Goal: Task Accomplishment & Management: Use online tool/utility

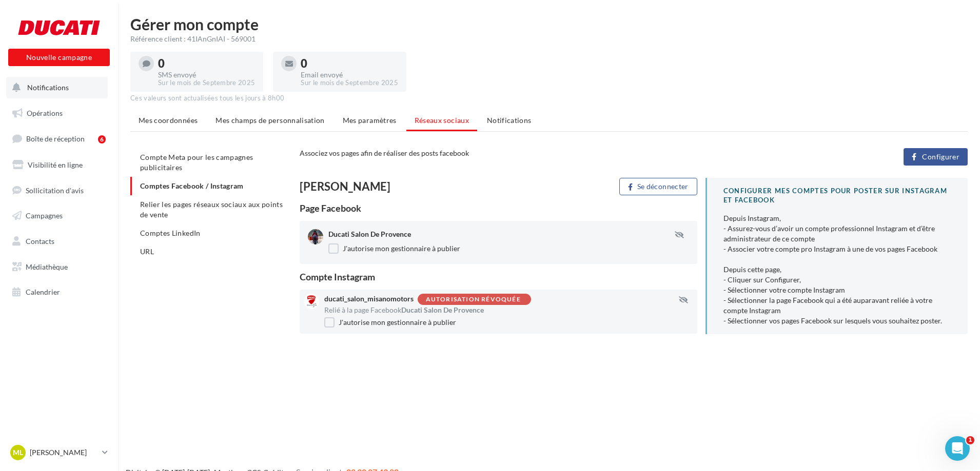
click at [59, 92] on button "Notifications" at bounding box center [57, 88] width 102 height 22
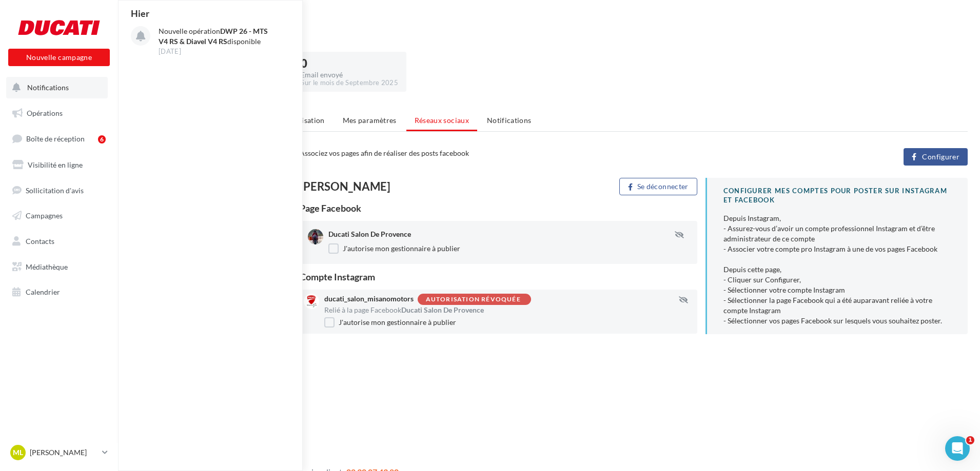
click at [63, 97] on button "Notifications Hier Nouvelle opération DWP 26 - MTS V4 RS & Diavel V4 RS disponi…" at bounding box center [57, 88] width 102 height 22
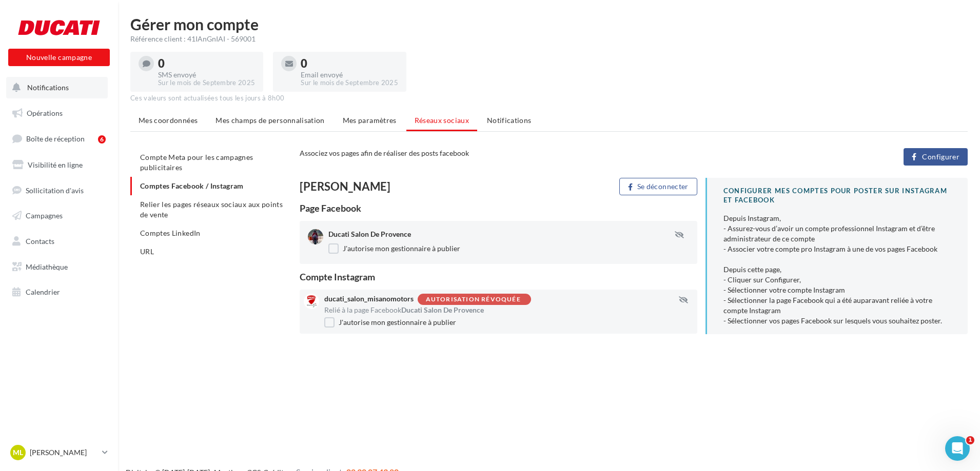
click at [72, 86] on button "Notifications" at bounding box center [57, 88] width 102 height 22
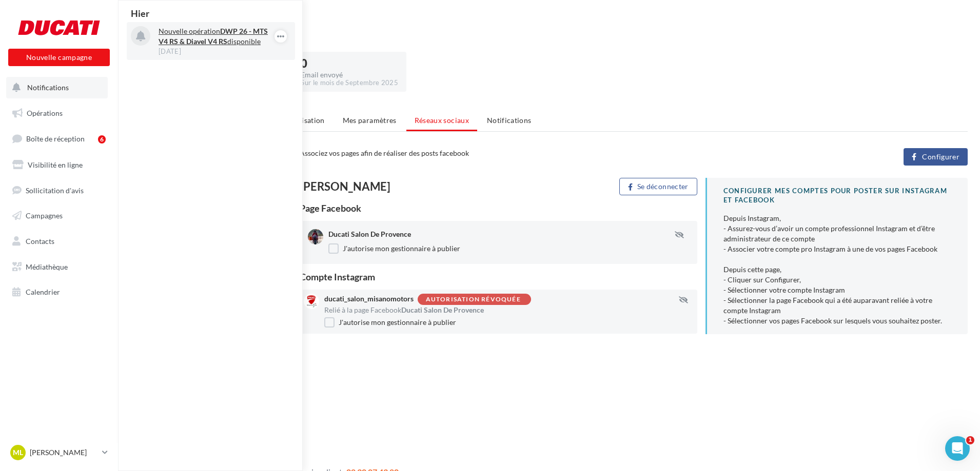
click at [182, 41] on strong "DWP 26 - MTS V4 RS & Diavel V4 RS" at bounding box center [213, 36] width 109 height 19
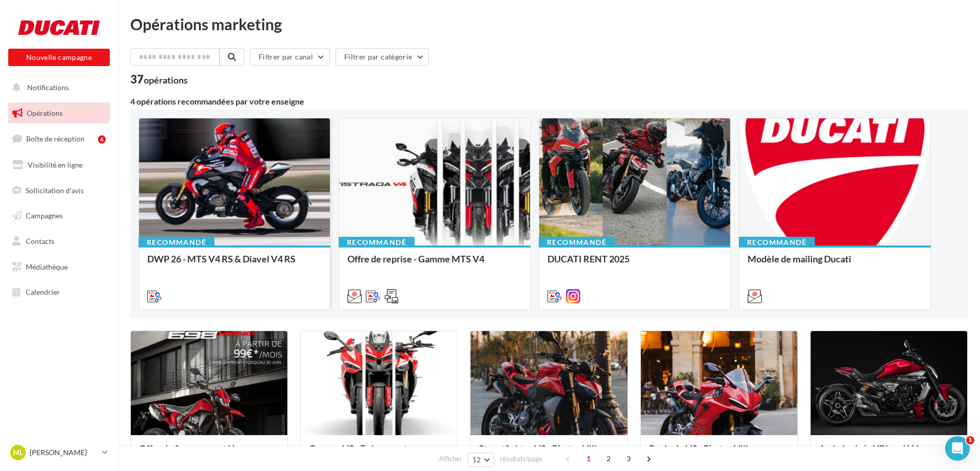
click at [239, 223] on div at bounding box center [234, 182] width 191 height 128
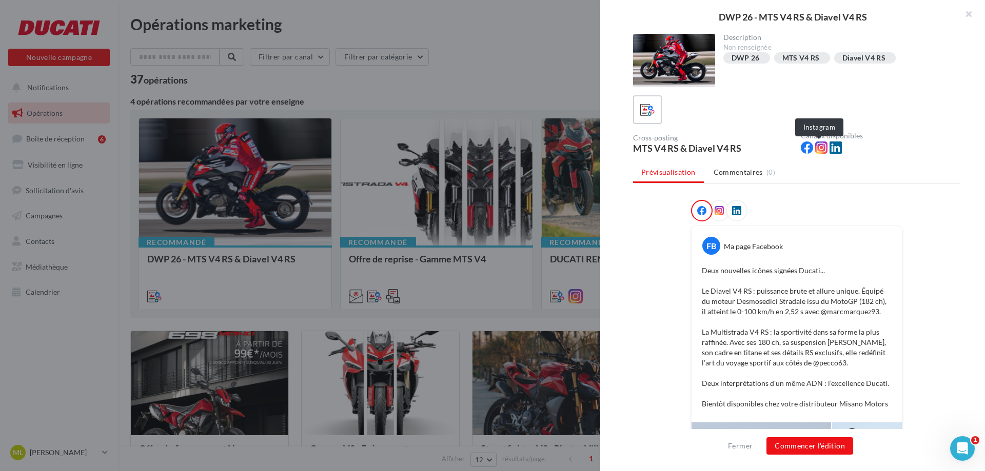
click at [819, 147] on icon at bounding box center [821, 148] width 12 height 12
click at [720, 210] on icon at bounding box center [719, 210] width 9 height 9
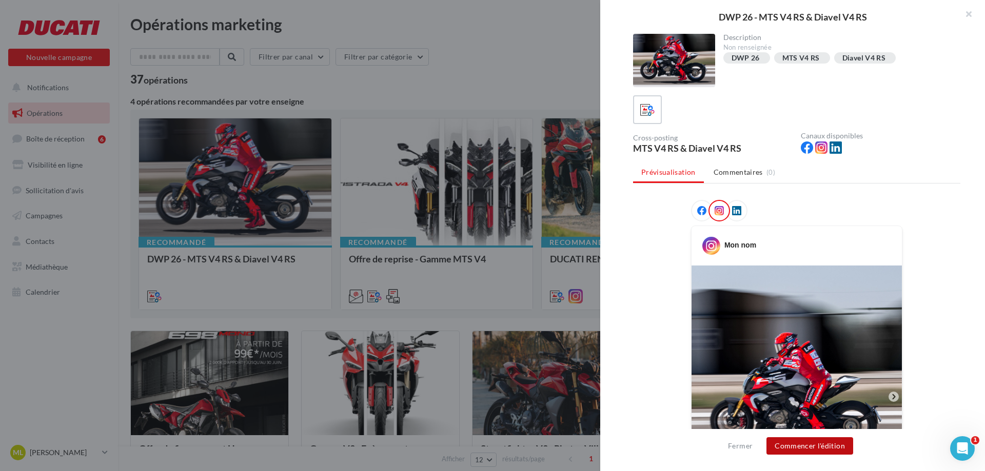
click at [799, 444] on button "Commencer l'édition" at bounding box center [809, 446] width 87 height 17
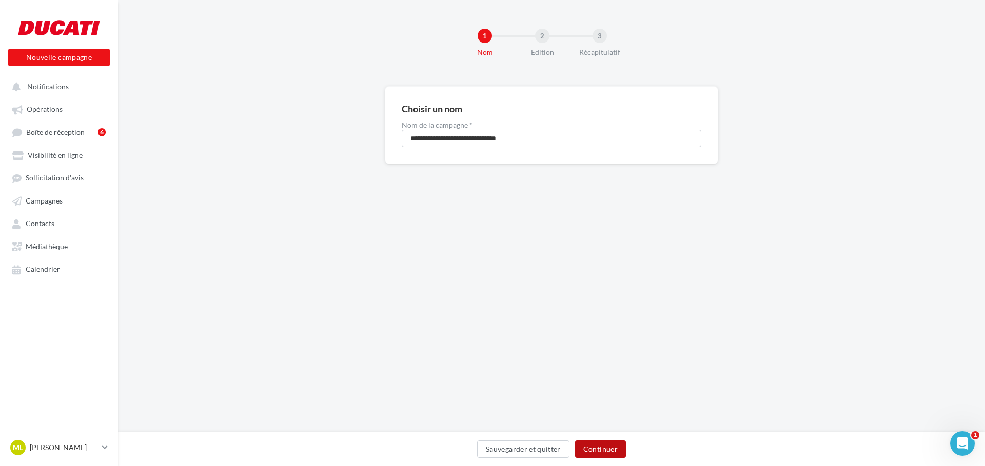
click at [602, 448] on button "Continuer" at bounding box center [600, 449] width 51 height 17
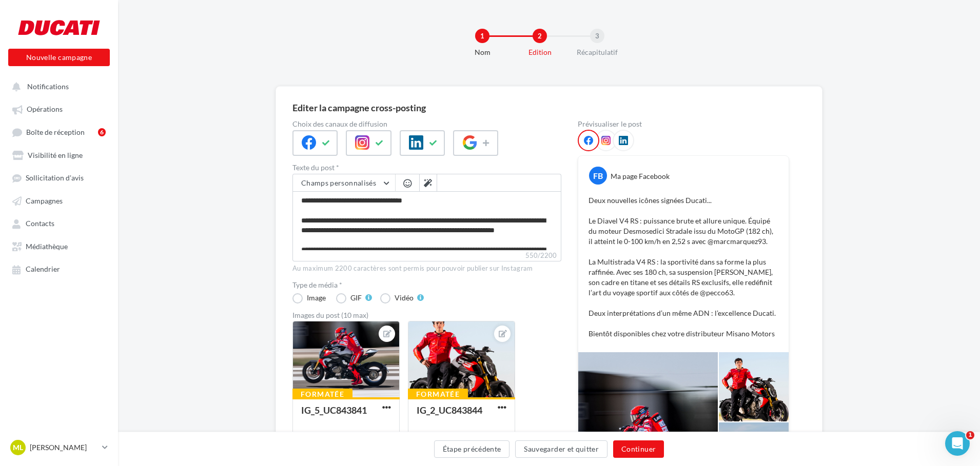
click at [600, 139] on div at bounding box center [606, 141] width 22 height 22
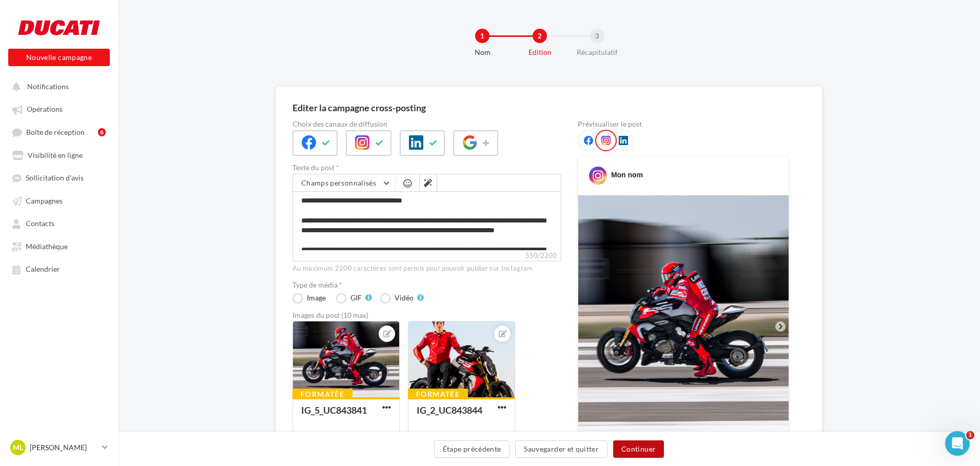
click at [637, 449] on button "Continuer" at bounding box center [638, 449] width 51 height 17
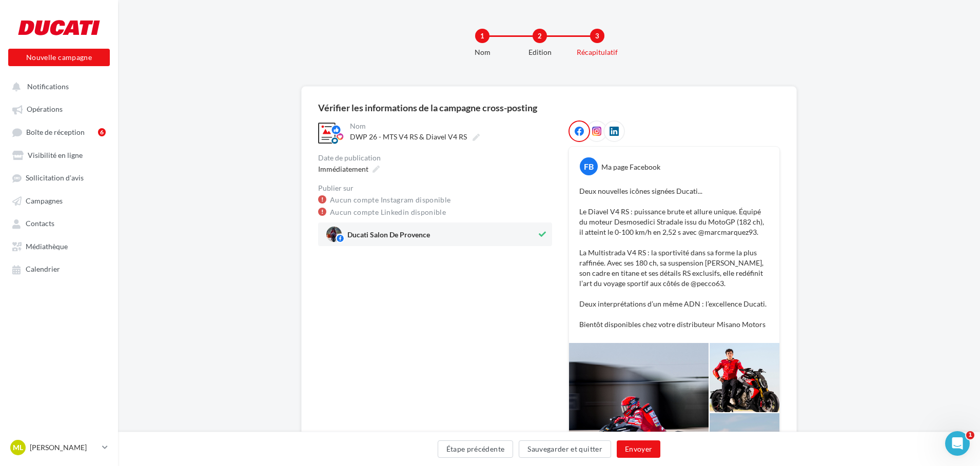
click at [595, 128] on icon at bounding box center [596, 131] width 9 height 9
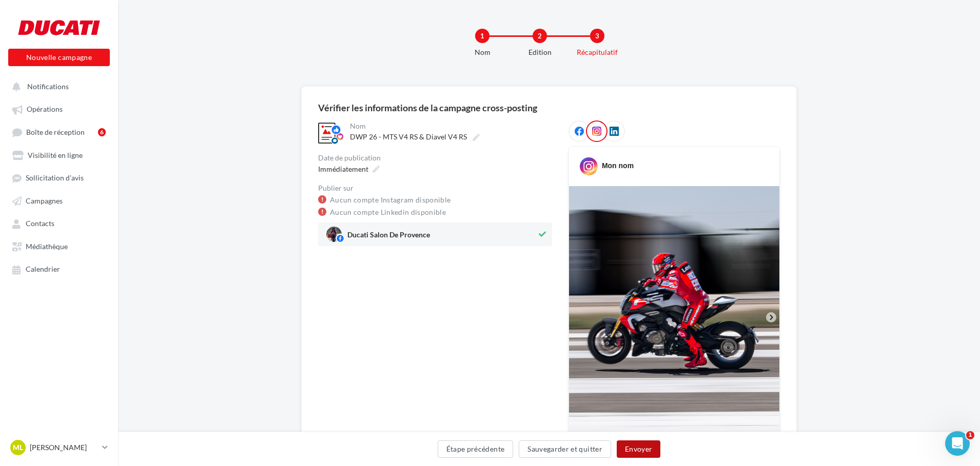
click at [636, 450] on button "Envoyer" at bounding box center [639, 449] width 44 height 17
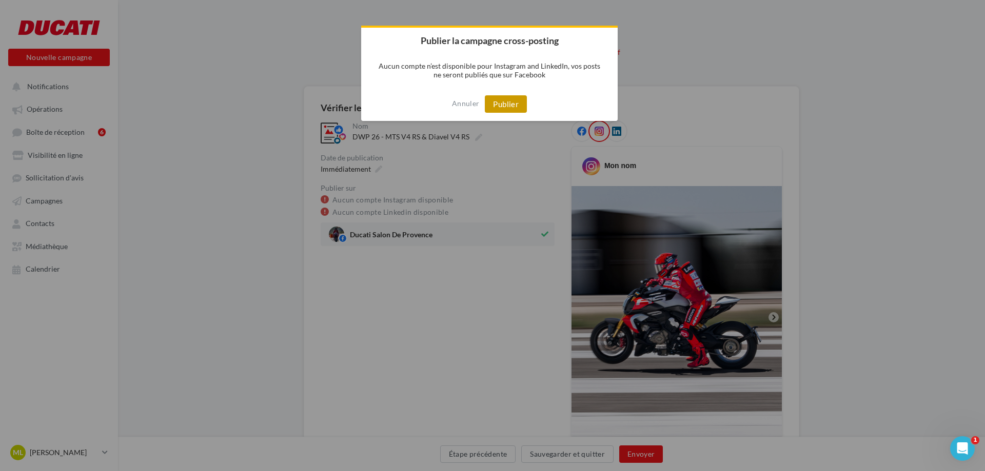
click at [519, 105] on button "Publier" at bounding box center [506, 103] width 42 height 17
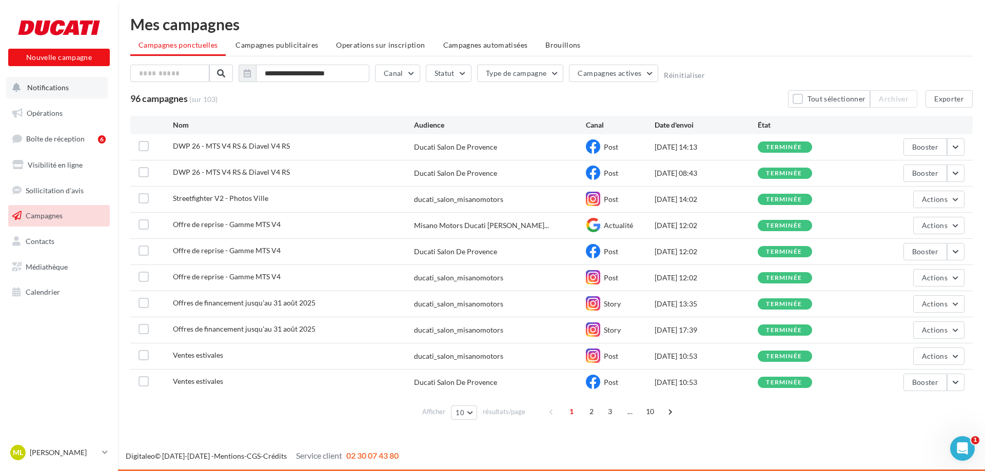
click at [66, 90] on span "Notifications" at bounding box center [48, 87] width 42 height 9
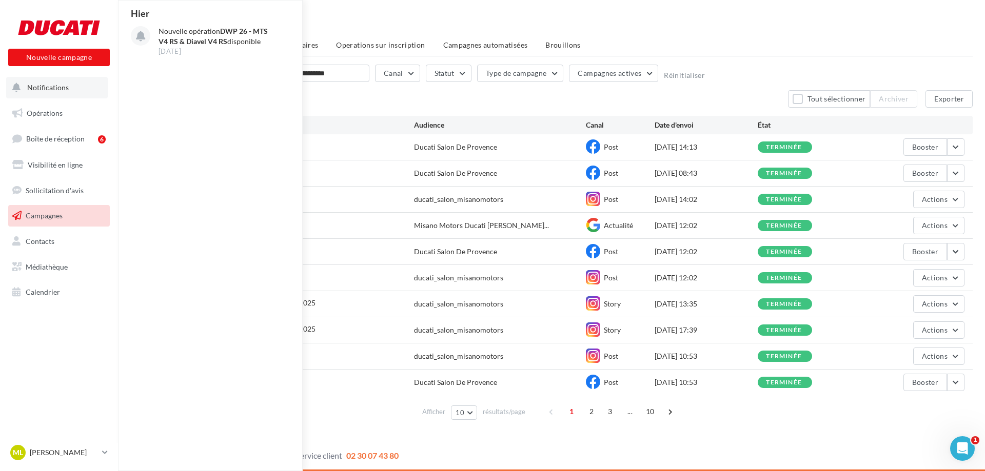
click at [62, 93] on button "Notifications Hier Nouvelle opération DWP 26 - MTS V4 RS & Diavel V4 RS disponi…" at bounding box center [57, 88] width 102 height 22
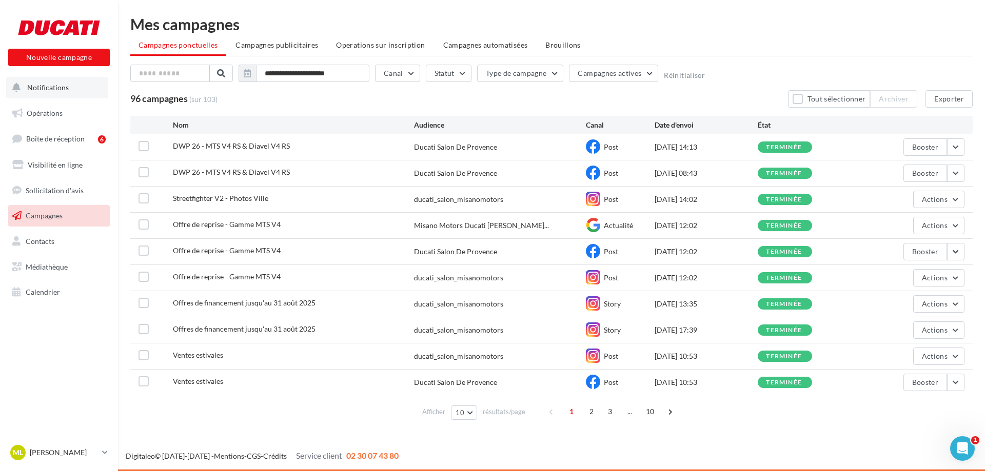
click at [63, 97] on button "Notifications" at bounding box center [57, 88] width 102 height 22
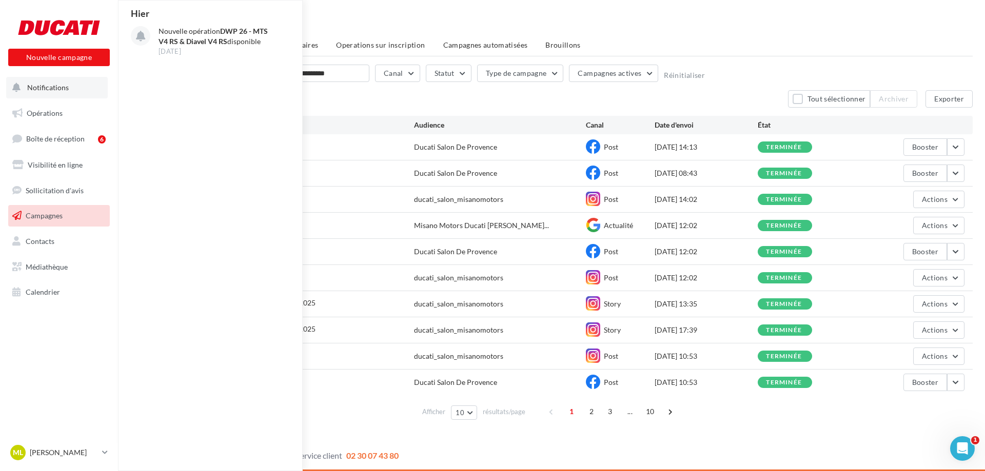
click at [63, 93] on button "Notifications Hier Nouvelle opération DWP 26 - MTS V4 RS & Diavel V4 RS disponi…" at bounding box center [57, 88] width 102 height 22
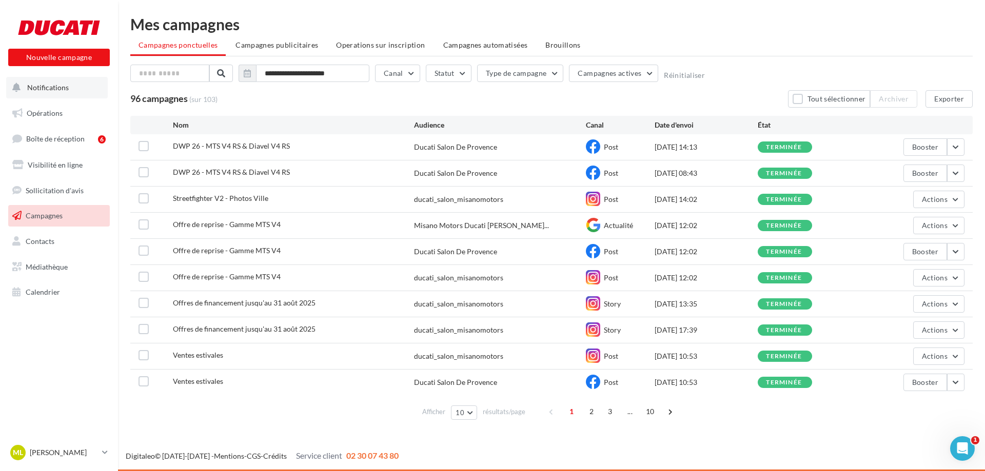
click at [66, 88] on span "Notifications" at bounding box center [48, 87] width 42 height 9
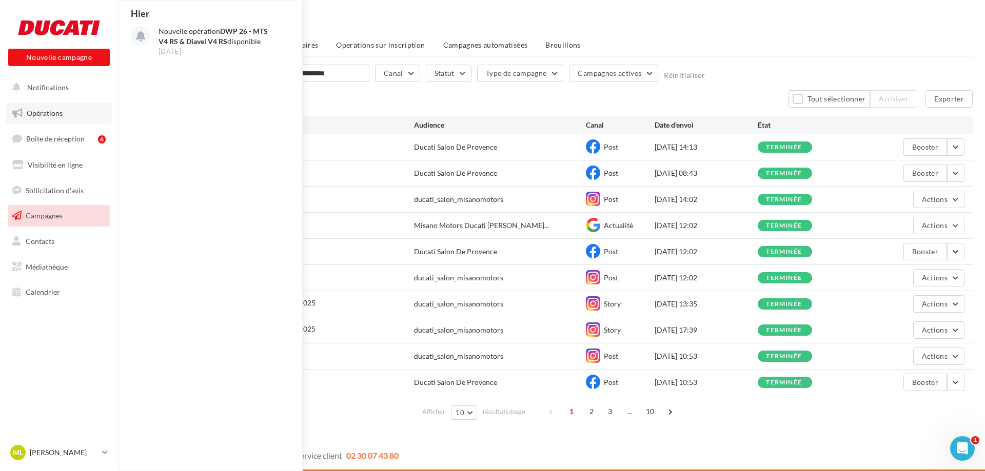
click at [60, 110] on span "Opérations" at bounding box center [45, 113] width 36 height 9
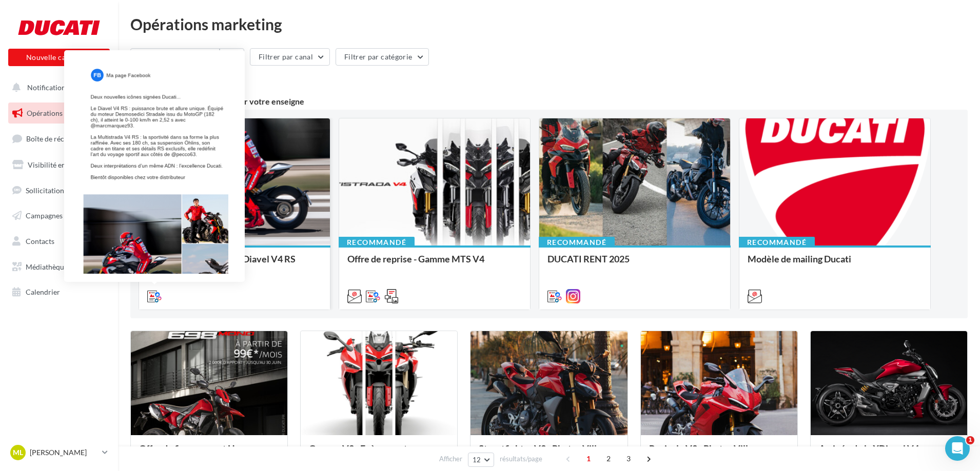
click at [154, 298] on icon at bounding box center [154, 296] width 14 height 14
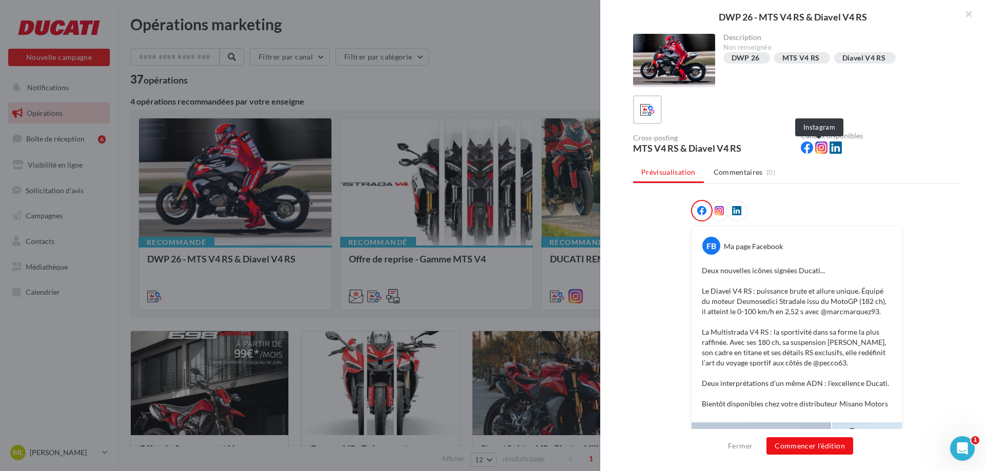
click at [815, 148] on icon at bounding box center [821, 148] width 12 height 12
click at [718, 209] on icon at bounding box center [719, 210] width 9 height 9
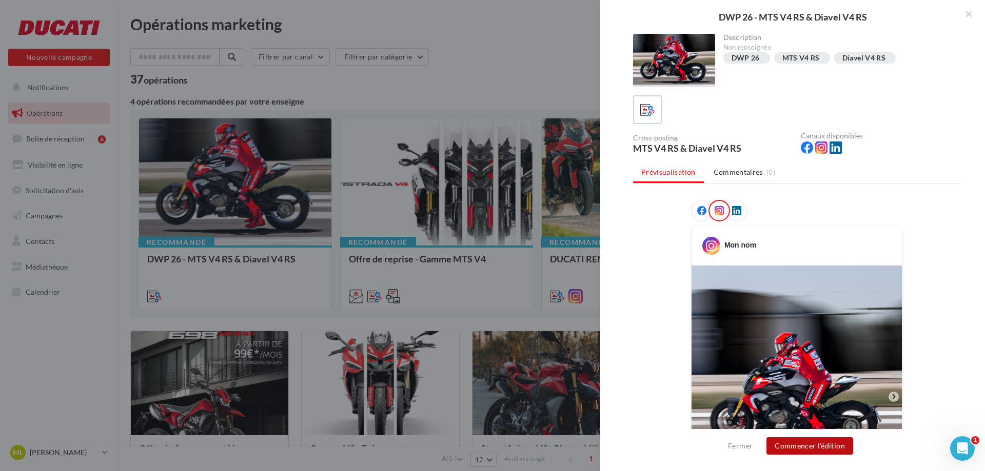
click at [797, 445] on button "Commencer l'édition" at bounding box center [809, 446] width 87 height 17
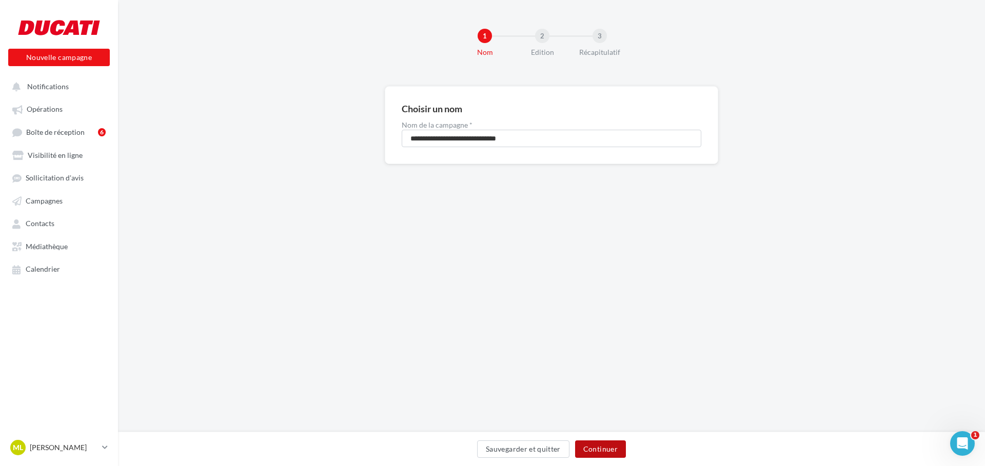
click at [594, 455] on button "Continuer" at bounding box center [600, 449] width 51 height 17
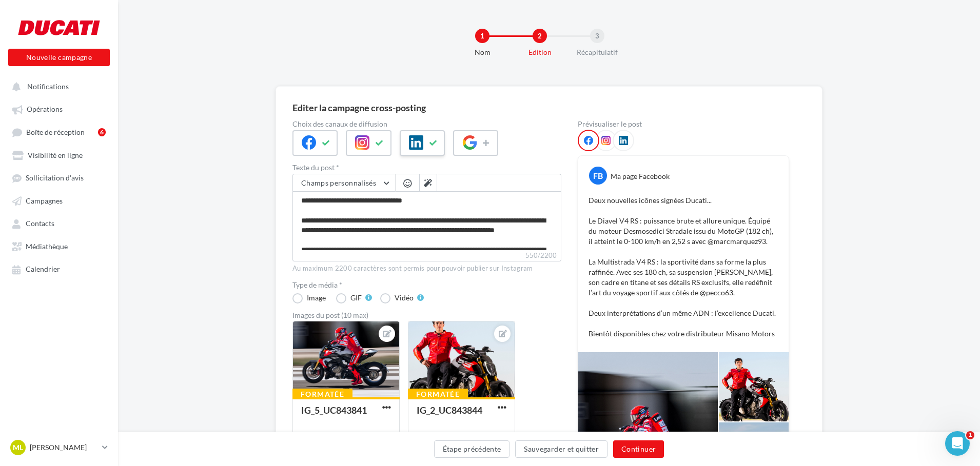
click at [428, 144] on button at bounding box center [433, 142] width 12 height 15
click at [328, 141] on icon at bounding box center [326, 143] width 8 height 7
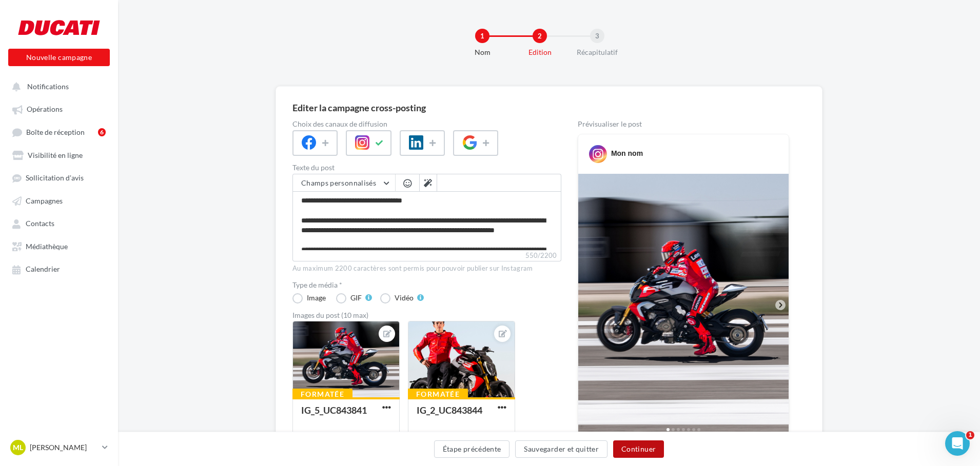
click at [638, 452] on button "Continuer" at bounding box center [638, 449] width 51 height 17
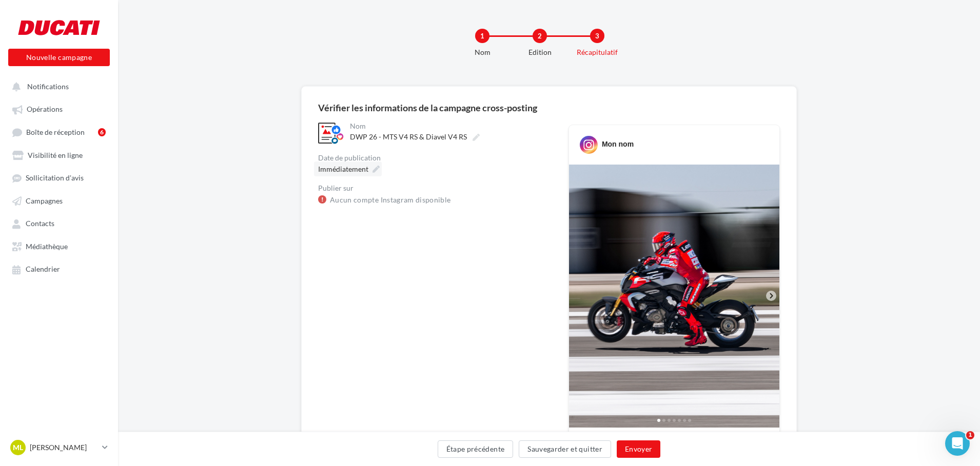
click at [374, 167] on icon at bounding box center [375, 169] width 7 height 7
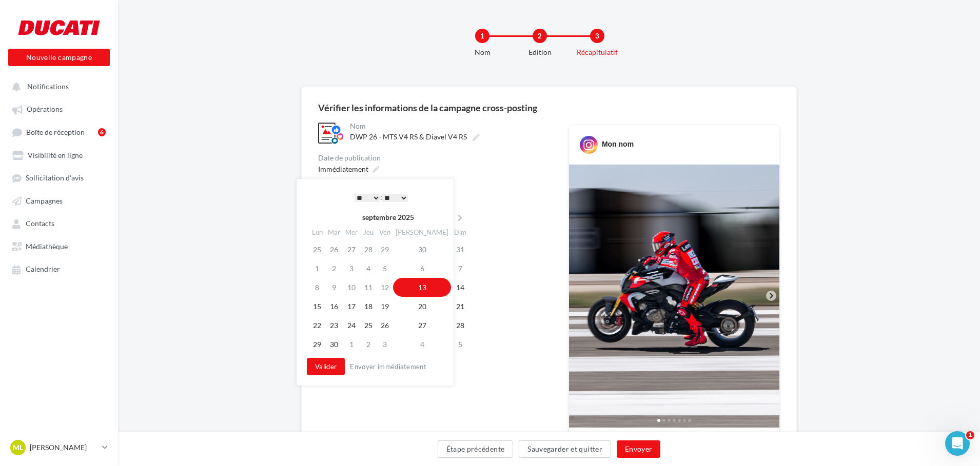
click at [419, 285] on td "13" at bounding box center [422, 287] width 58 height 19
click at [463, 165] on div "Immédiatement" at bounding box center [435, 169] width 234 height 15
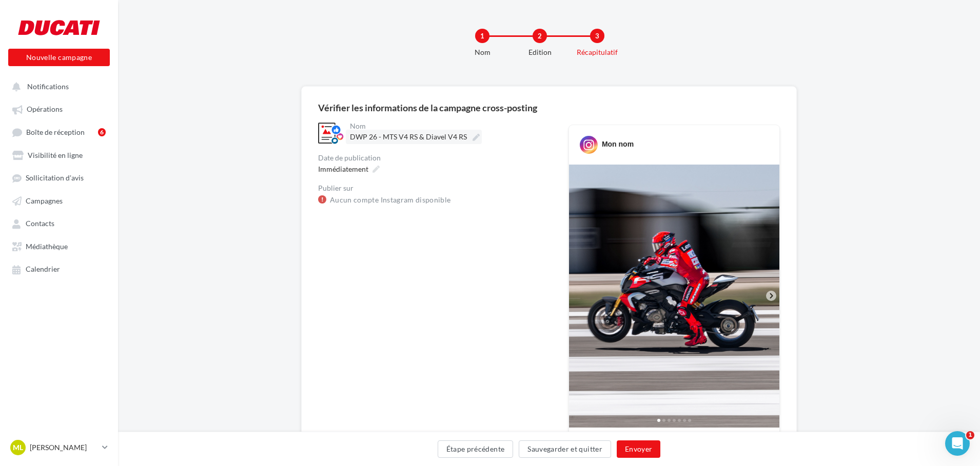
click at [472, 140] on icon at bounding box center [475, 137] width 7 height 7
click at [440, 140] on input "**********" at bounding box center [395, 138] width 90 height 17
click at [466, 193] on div "Publier sur Aucun compte Instagram disponible" at bounding box center [435, 196] width 234 height 22
click at [419, 201] on link "Aucun compte Instagram disponible" at bounding box center [390, 200] width 121 height 12
click at [636, 450] on button "Envoyer" at bounding box center [639, 449] width 44 height 17
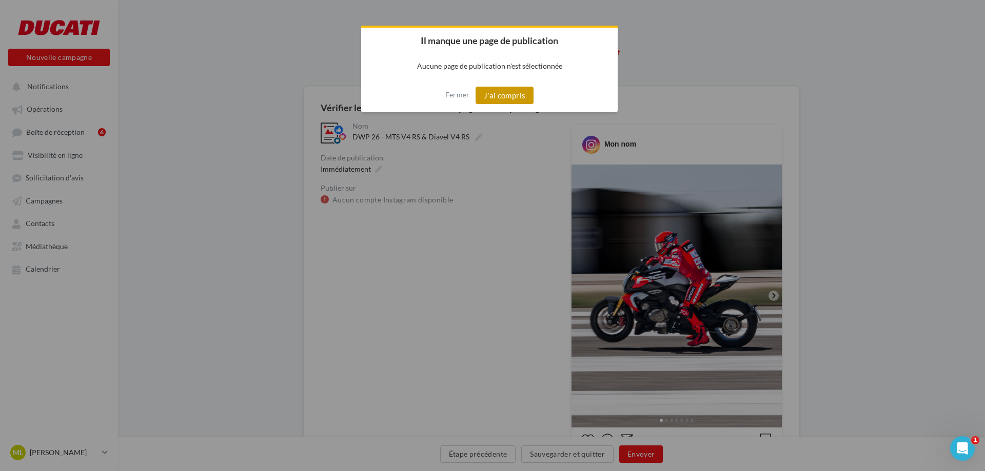
click at [512, 95] on button "J'ai compris" at bounding box center [505, 95] width 58 height 17
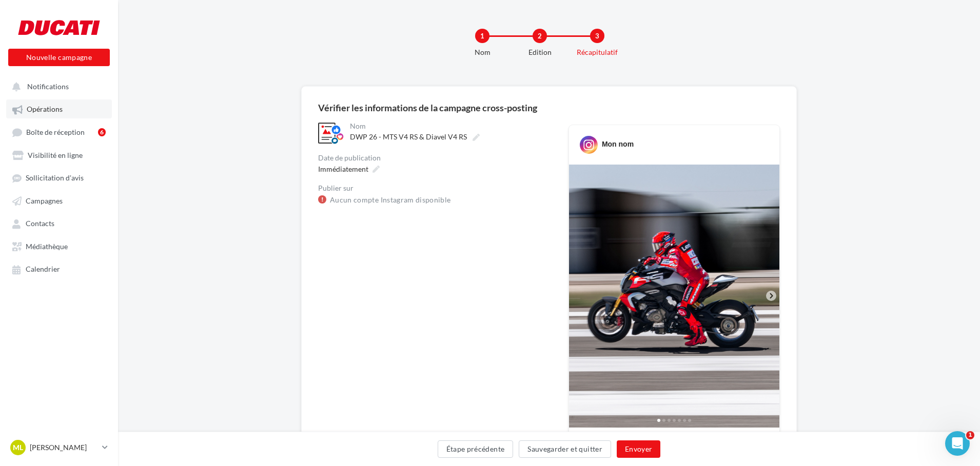
click at [51, 108] on span "Opérations" at bounding box center [45, 109] width 36 height 9
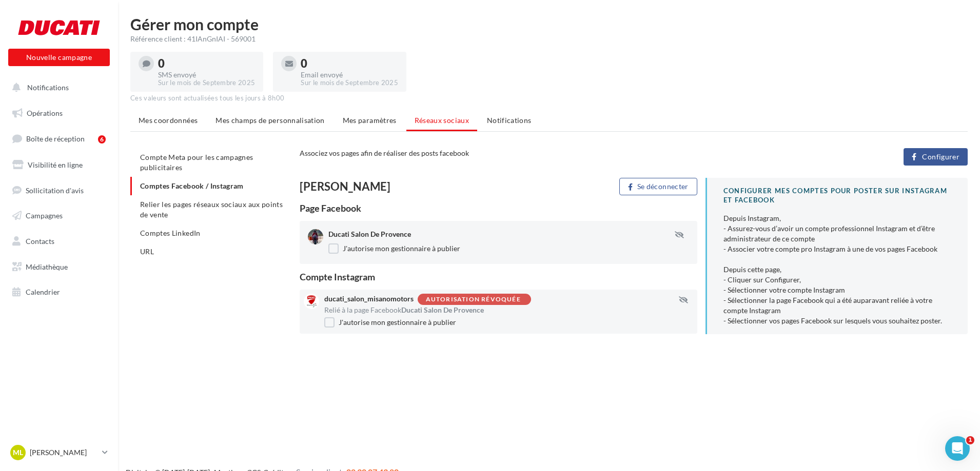
click at [509, 297] on div "Autorisation révoquée" at bounding box center [473, 299] width 95 height 7
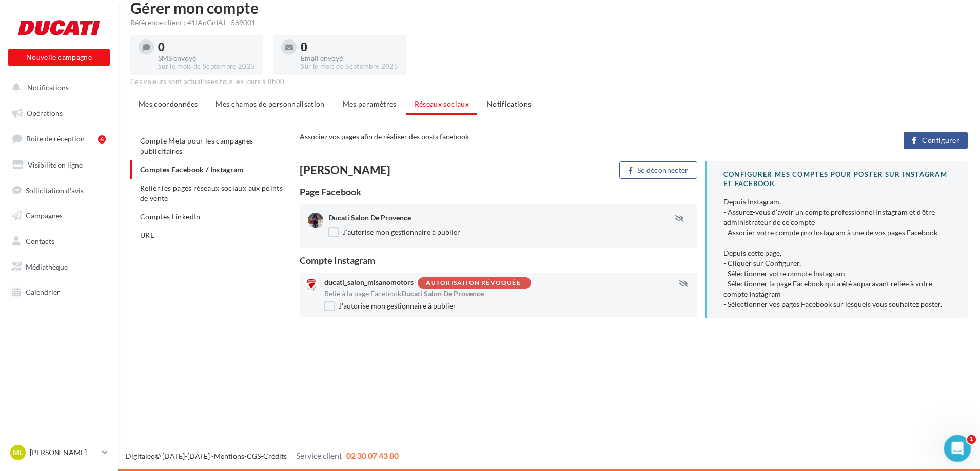
click at [949, 451] on icon "Ouvrir le Messenger Intercom" at bounding box center [955, 447] width 17 height 17
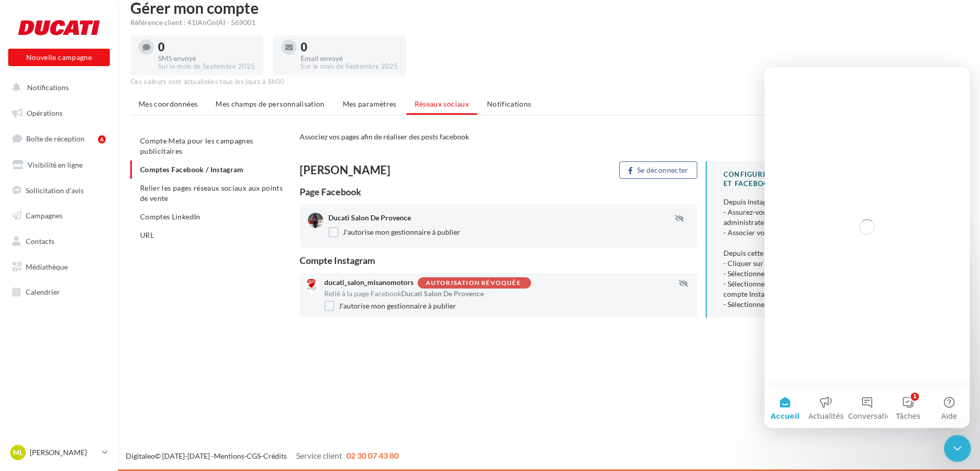
scroll to position [0, 0]
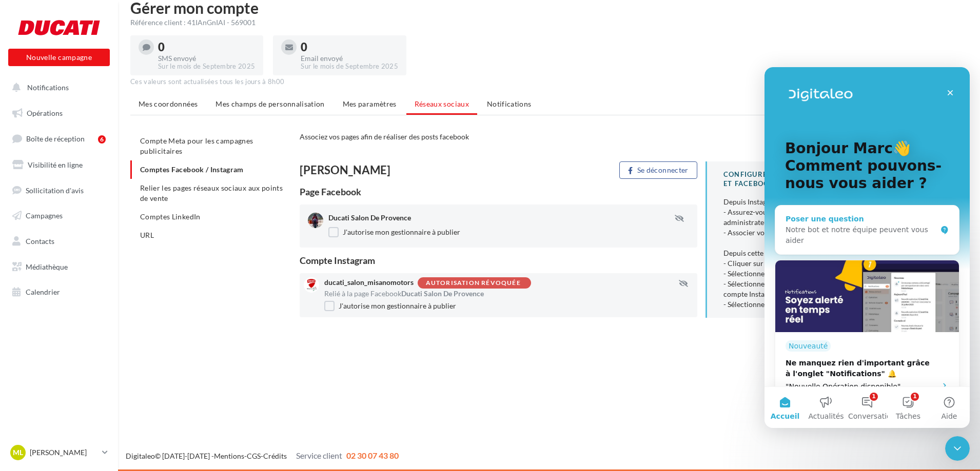
click at [847, 226] on div "Notre bot et notre équipe peuvent vous aider" at bounding box center [860, 236] width 151 height 22
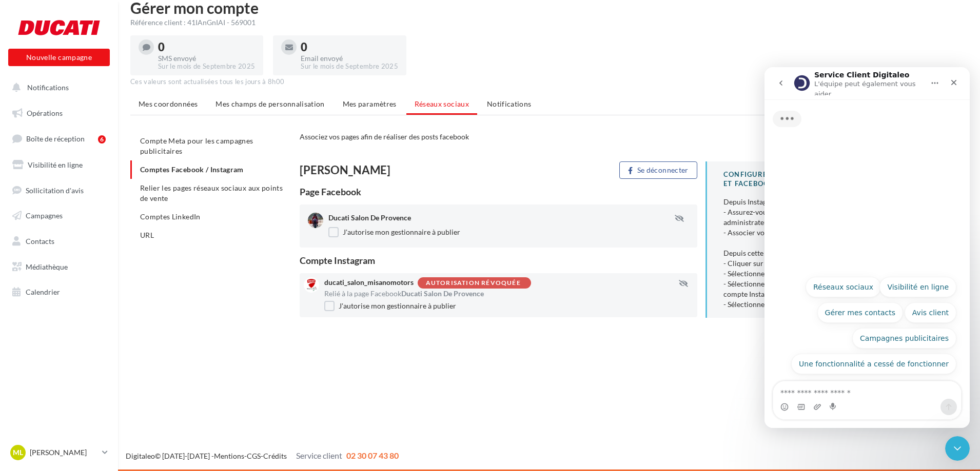
click at [862, 406] on div "Intercom Messenger" at bounding box center [867, 407] width 188 height 16
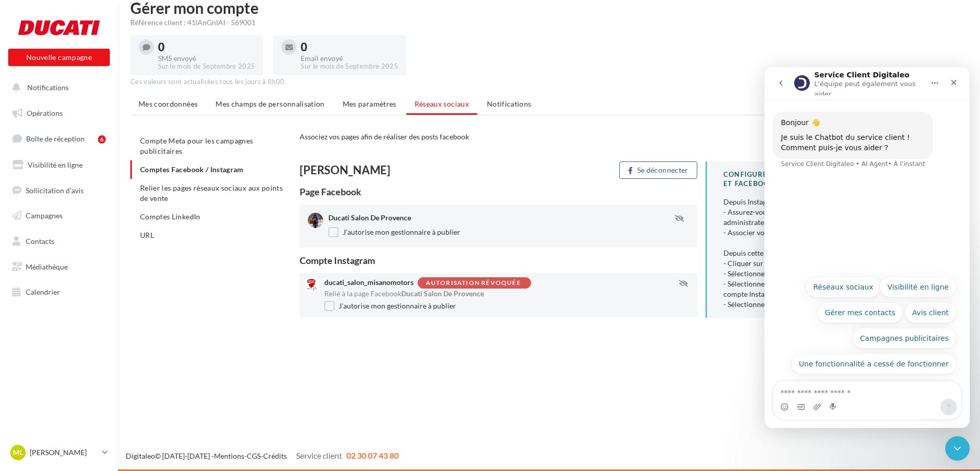
click at [911, 404] on div "Intercom Messenger" at bounding box center [867, 407] width 188 height 16
click at [861, 297] on button "Réseaux sociaux" at bounding box center [842, 287] width 75 height 21
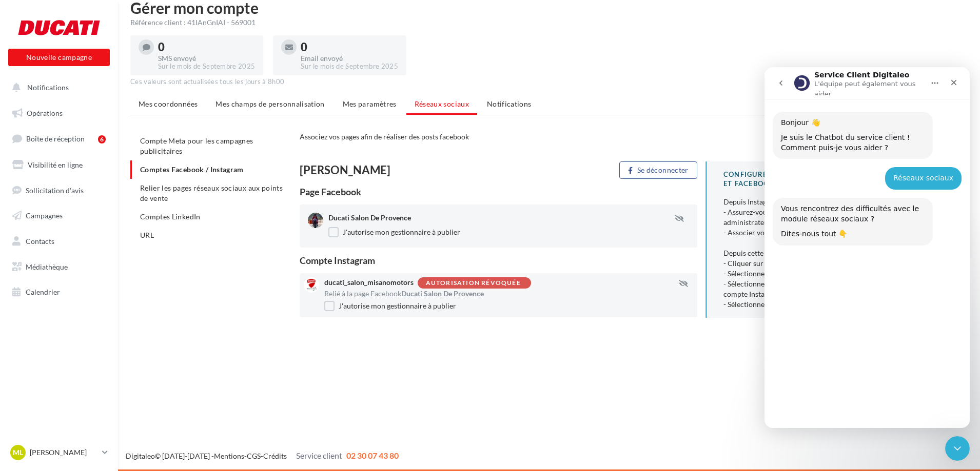
click at [906, 347] on button "Mon compte a été dissocié" at bounding box center [900, 350] width 112 height 21
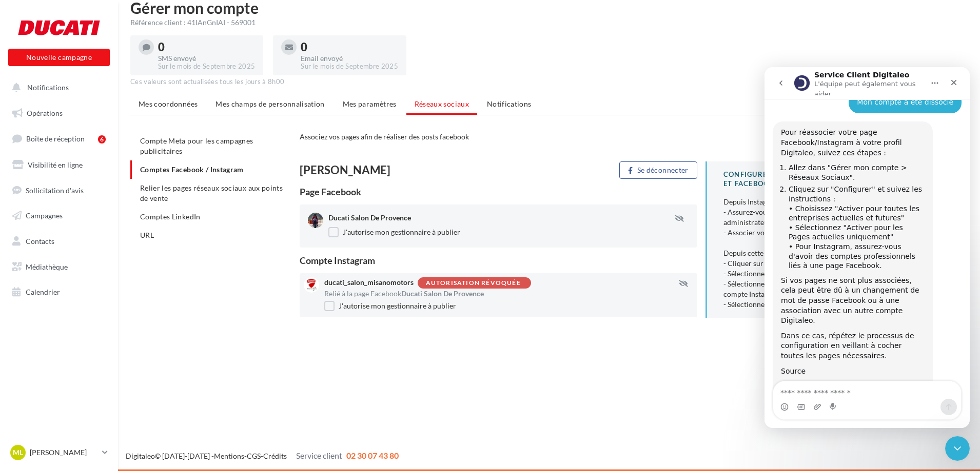
scroll to position [248, 0]
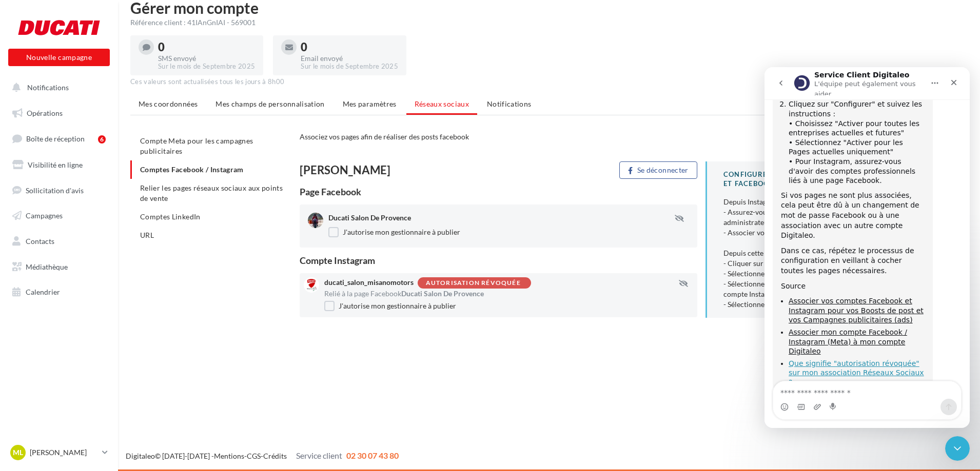
click at [879, 360] on link "Que signifie "autorisation révoquée" sur mon association Réseaux Sociaux ?" at bounding box center [855, 373] width 135 height 27
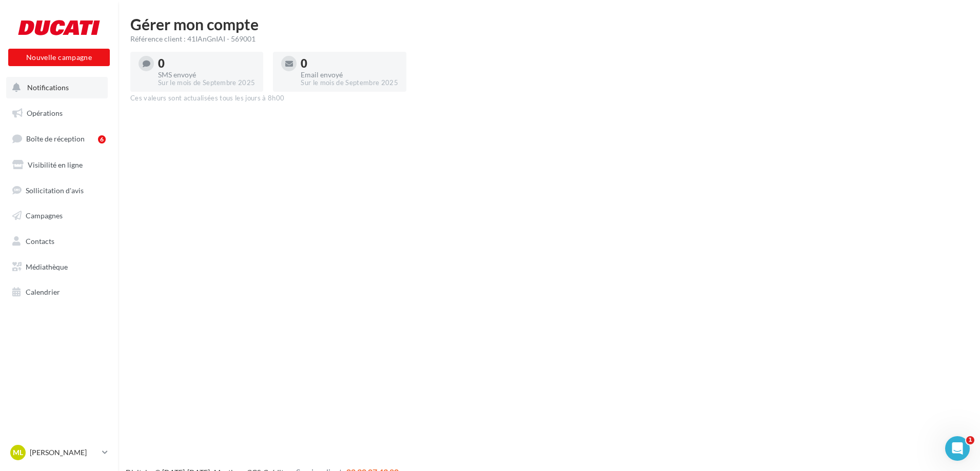
click at [62, 88] on span "Notifications" at bounding box center [48, 87] width 42 height 9
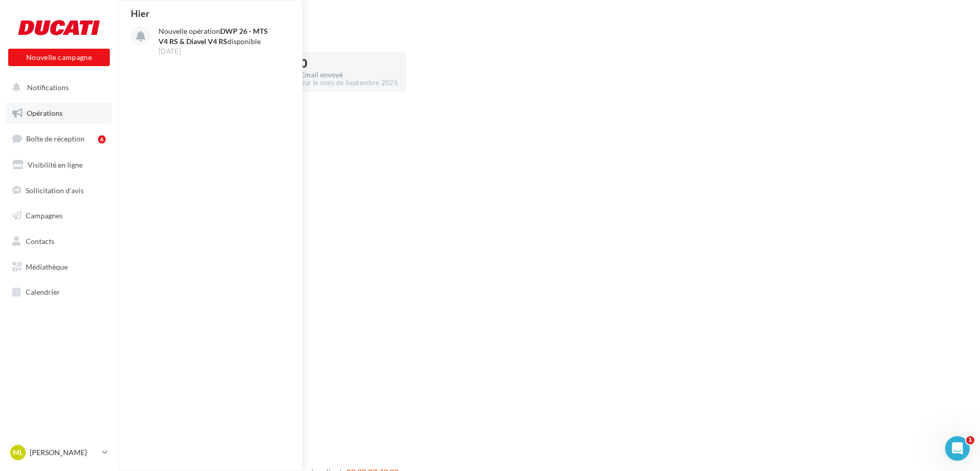
click at [69, 116] on link "Opérations" at bounding box center [59, 114] width 106 height 22
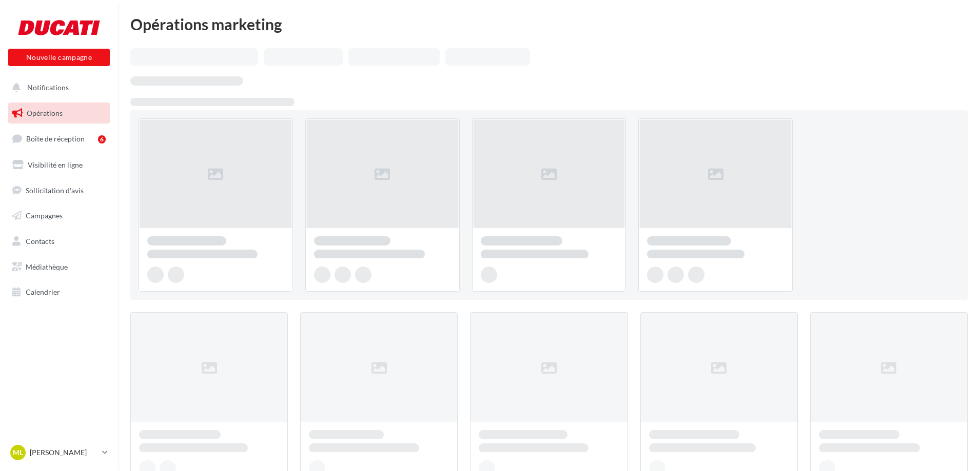
click at [67, 86] on span "Notifications" at bounding box center [48, 87] width 42 height 9
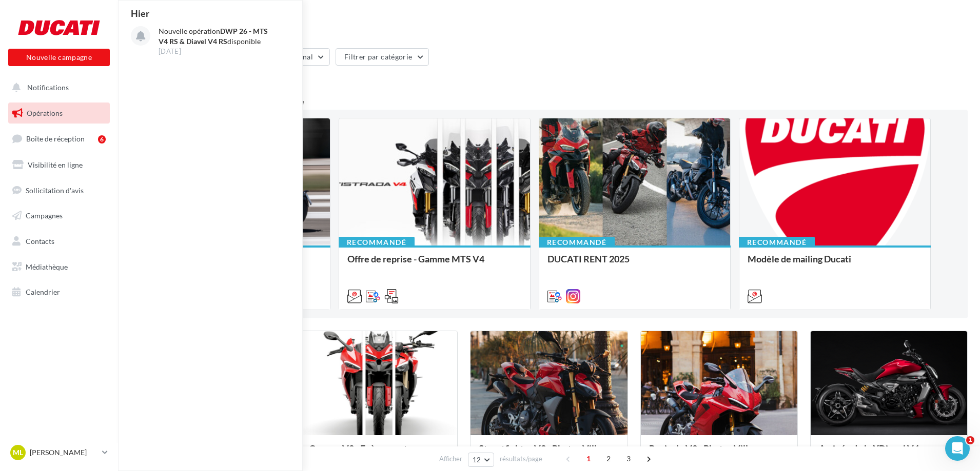
click at [346, 90] on div "Filtrer par canal Filtrer par catégorie 37 opérations 4 opérations recommandées…" at bounding box center [548, 472] width 837 height 848
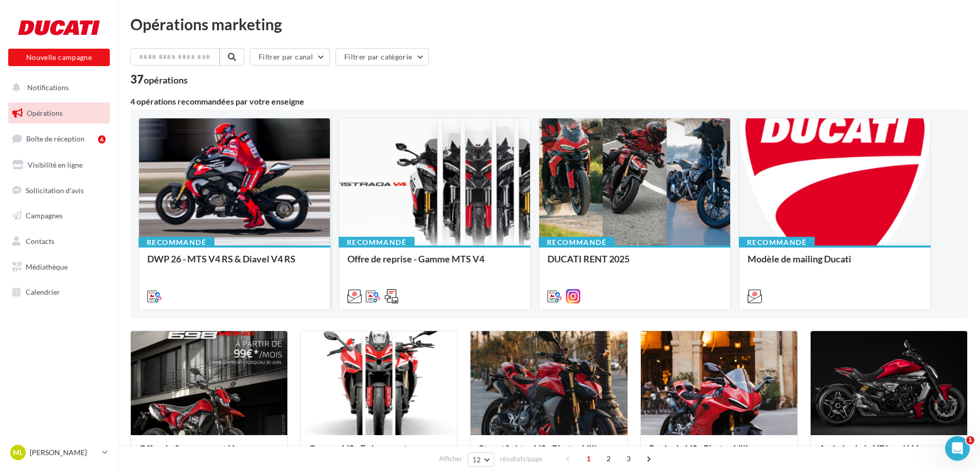
click at [223, 213] on div at bounding box center [234, 182] width 191 height 128
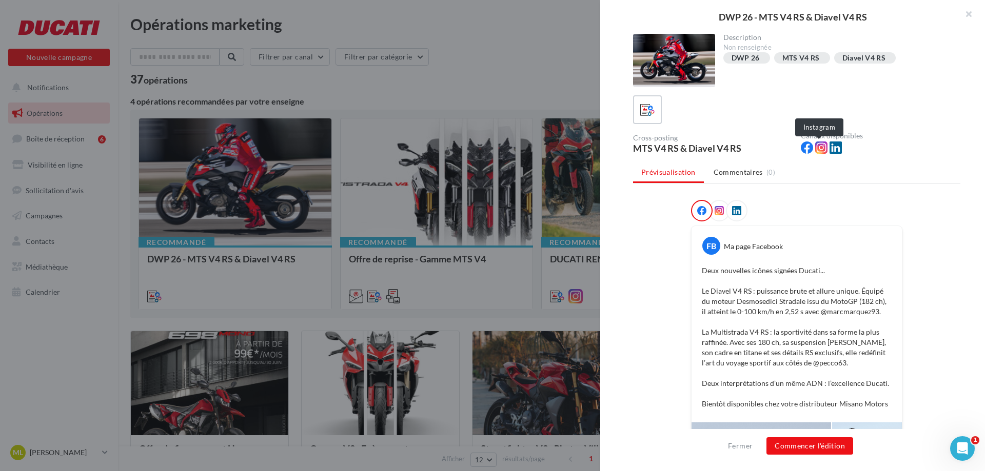
click at [816, 149] on icon at bounding box center [821, 148] width 12 height 12
click at [721, 211] on icon at bounding box center [719, 210] width 9 height 9
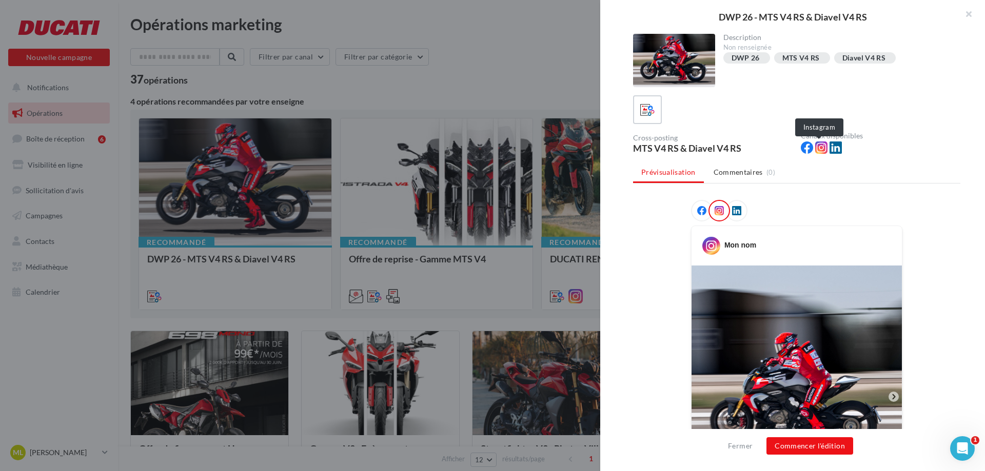
click at [818, 150] on icon at bounding box center [821, 148] width 12 height 12
click at [823, 146] on icon at bounding box center [821, 148] width 12 height 12
click at [722, 214] on div at bounding box center [719, 211] width 22 height 22
click at [808, 451] on button "Commencer l'édition" at bounding box center [809, 446] width 87 height 17
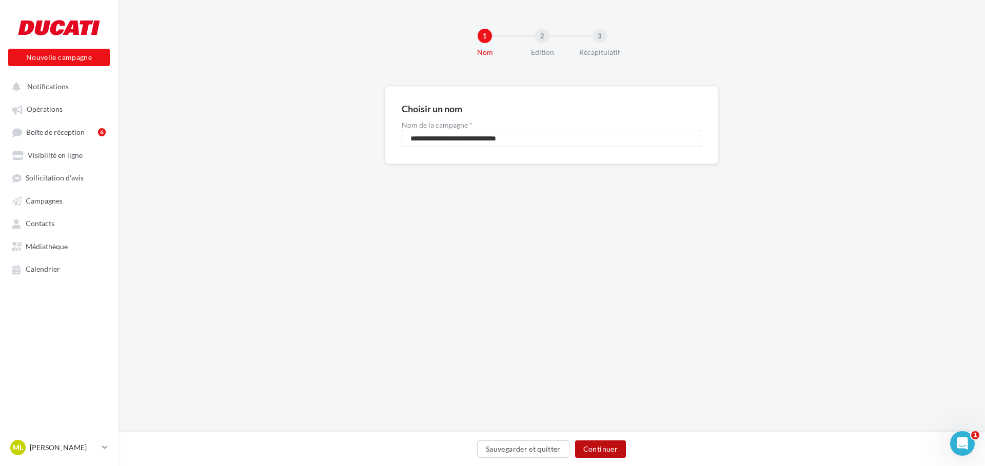
click at [600, 447] on button "Continuer" at bounding box center [600, 449] width 51 height 17
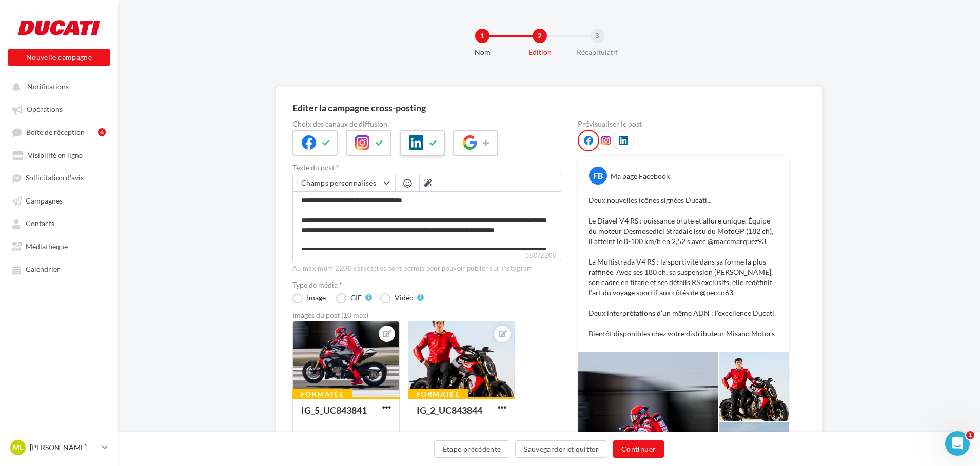
click at [425, 144] on div at bounding box center [422, 143] width 45 height 26
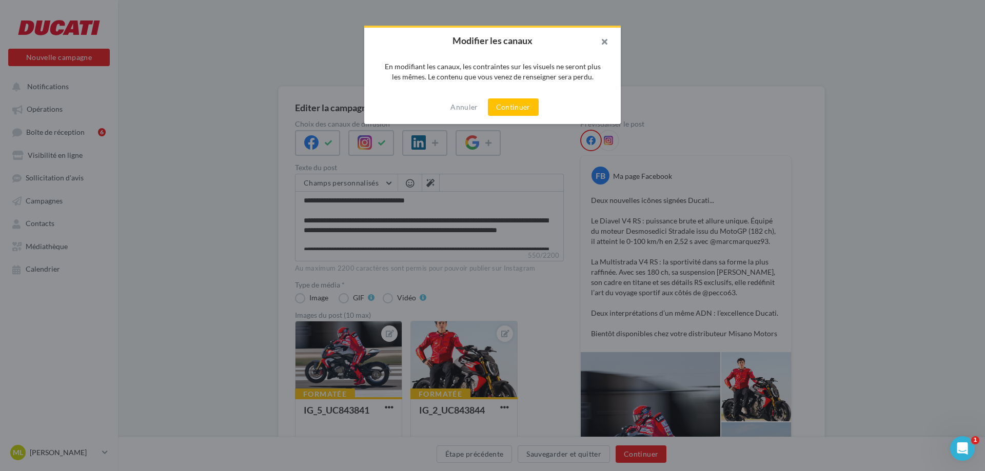
click at [601, 41] on button "button" at bounding box center [600, 43] width 41 height 31
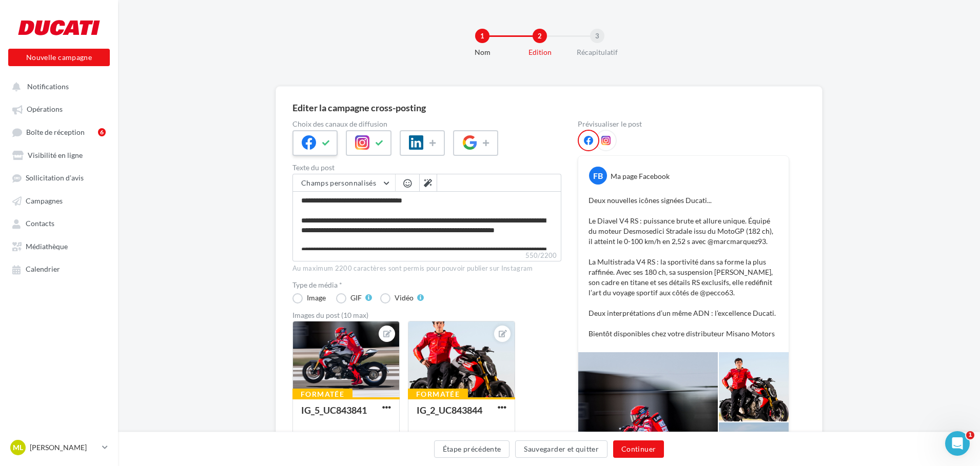
click at [309, 137] on icon at bounding box center [309, 142] width 14 height 14
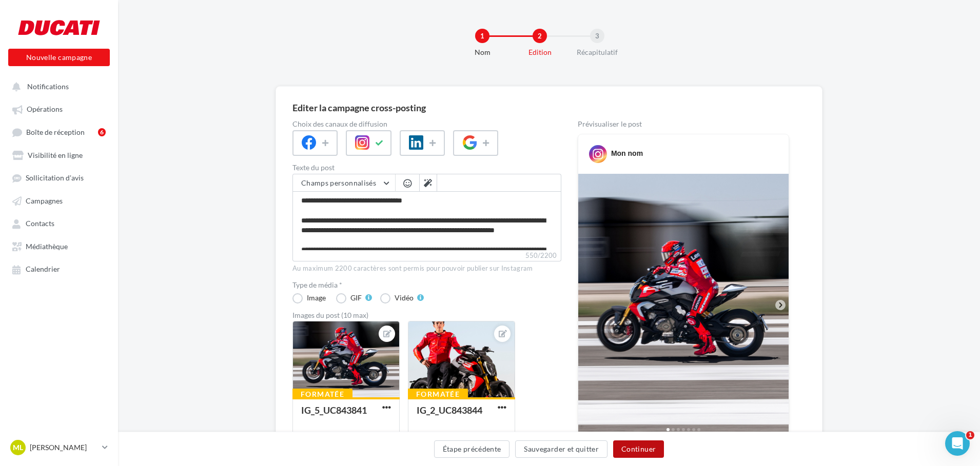
click at [639, 449] on button "Continuer" at bounding box center [638, 449] width 51 height 17
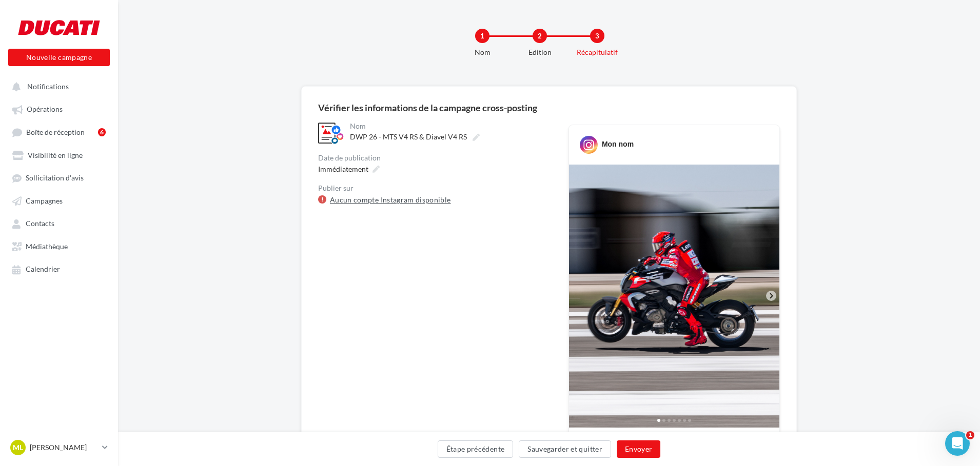
click at [383, 197] on link "Aucun compte Instagram disponible" at bounding box center [390, 200] width 121 height 12
click at [395, 199] on link "Aucun compte Instagram disponible" at bounding box center [390, 200] width 121 height 12
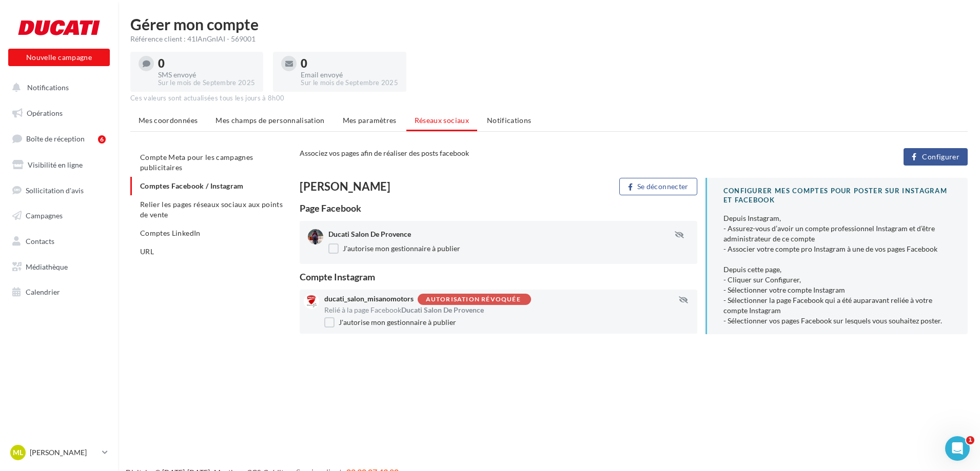
click at [503, 300] on div "Autorisation révoquée" at bounding box center [473, 299] width 95 height 7
click at [327, 325] on label "J'autorise mon gestionnaire à publier" at bounding box center [390, 323] width 132 height 10
click at [328, 323] on label "J'autorise mon gestionnaire à publier" at bounding box center [390, 323] width 132 height 10
click at [682, 297] on icon "button" at bounding box center [683, 299] width 9 height 7
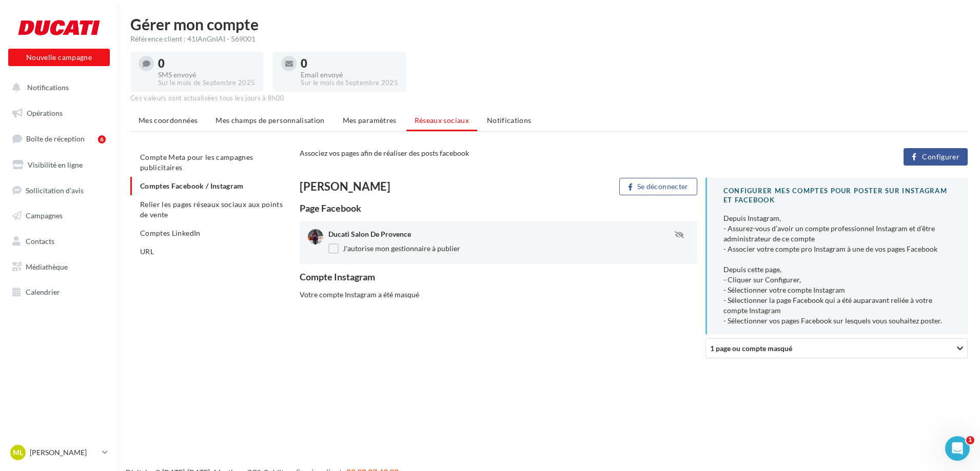
click at [682, 297] on div "Votre compte Instagram a été masqué" at bounding box center [499, 295] width 398 height 10
click at [397, 297] on div "Votre compte Instagram a été masqué" at bounding box center [499, 295] width 398 height 10
click at [359, 280] on div "Compte Instagram" at bounding box center [499, 276] width 398 height 9
click at [391, 299] on div "Votre compte Instagram a été masqué" at bounding box center [499, 295] width 398 height 10
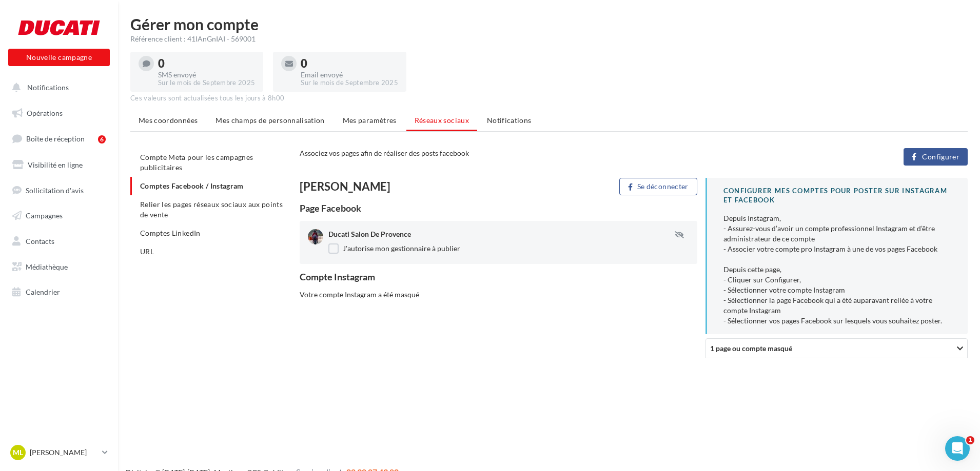
click at [388, 294] on div "Votre compte Instagram a été masqué" at bounding box center [499, 295] width 398 height 10
click at [223, 181] on ul "Compte Meta pour les campagnes publicitaires Comptes Facebook / Instagram Relie…" at bounding box center [210, 204] width 161 height 113
click at [225, 186] on ul "Compte Meta pour les campagnes publicitaires Comptes Facebook / Instagram Relie…" at bounding box center [210, 204] width 161 height 113
click at [329, 296] on div "Votre compte Instagram a été masqué" at bounding box center [499, 295] width 398 height 10
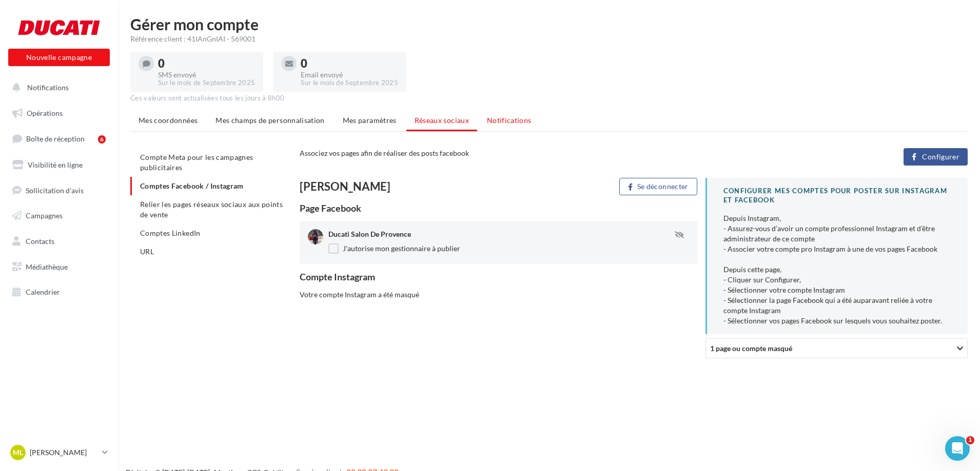
click at [496, 118] on span "Notifications" at bounding box center [509, 120] width 45 height 9
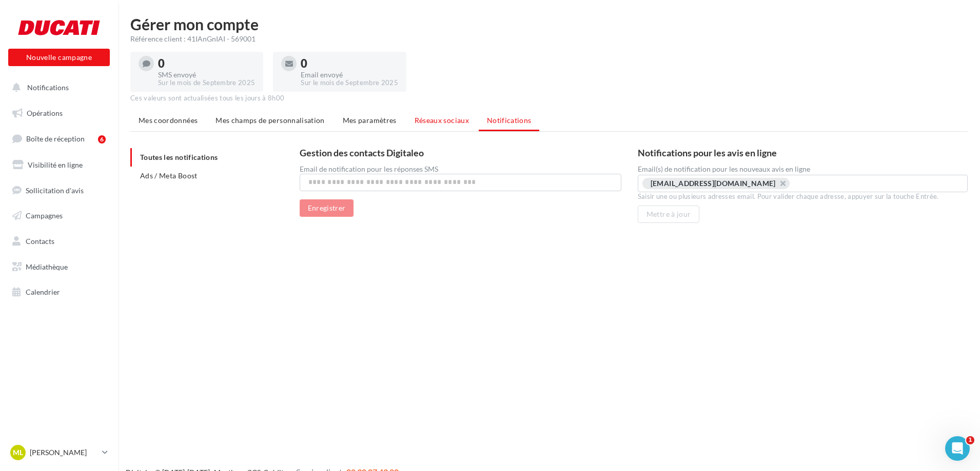
click at [450, 120] on span "Réseaux sociaux" at bounding box center [441, 120] width 54 height 9
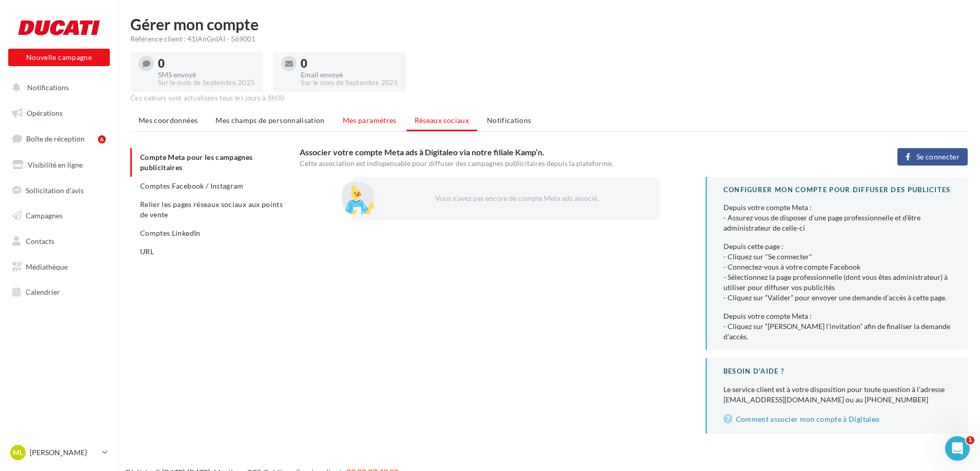
click at [364, 121] on span "Mes paramètres" at bounding box center [370, 120] width 54 height 9
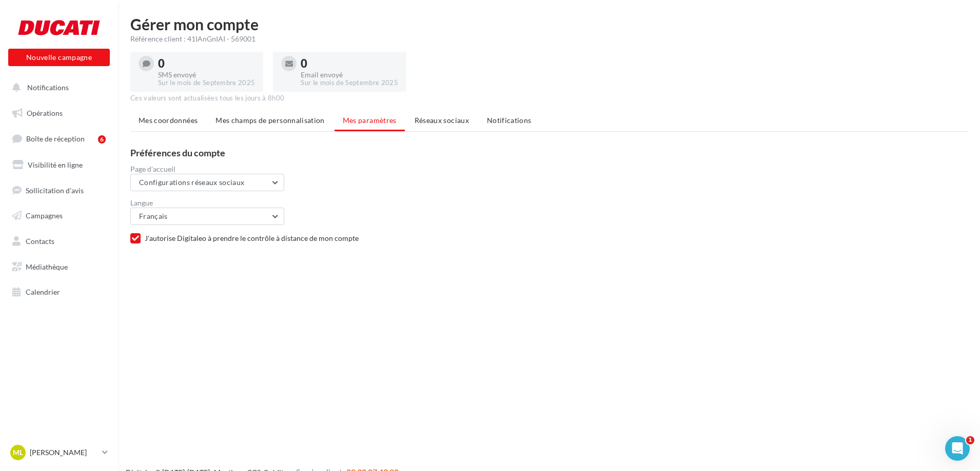
click at [401, 123] on ul "Mes coordonnées Mes champs de personnalisation Mes paramètres Réseaux sociaux N…" at bounding box center [548, 121] width 837 height 21
click at [275, 182] on button "Configurations réseaux sociaux" at bounding box center [207, 182] width 154 height 17
click at [276, 181] on button "Configurations réseaux sociaux" at bounding box center [207, 182] width 154 height 17
click at [425, 121] on span "Réseaux sociaux" at bounding box center [441, 120] width 54 height 9
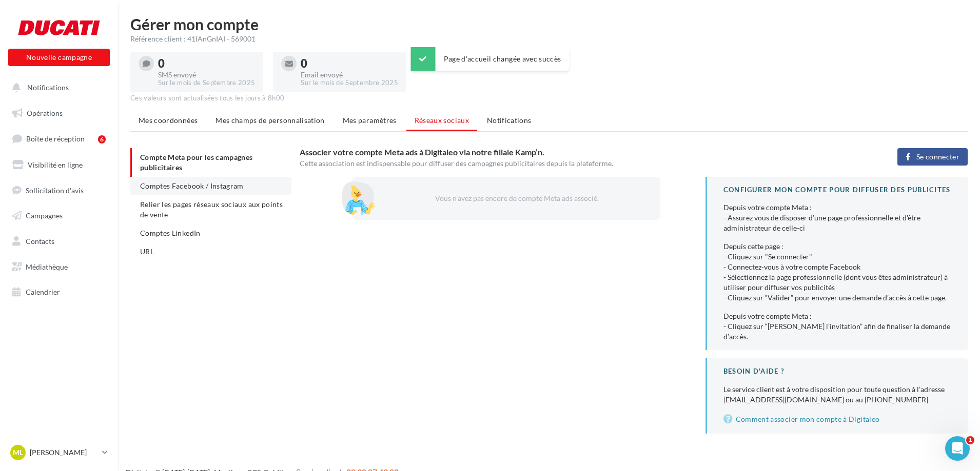
click at [216, 190] on span "Comptes Facebook / Instagram" at bounding box center [192, 186] width 104 height 9
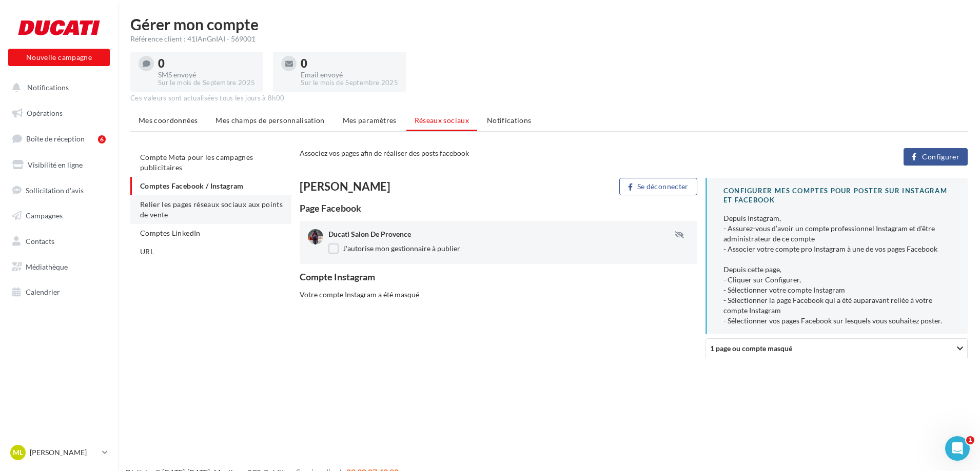
click at [164, 213] on span "Relier les pages réseaux sociaux aux points de vente" at bounding box center [211, 209] width 143 height 19
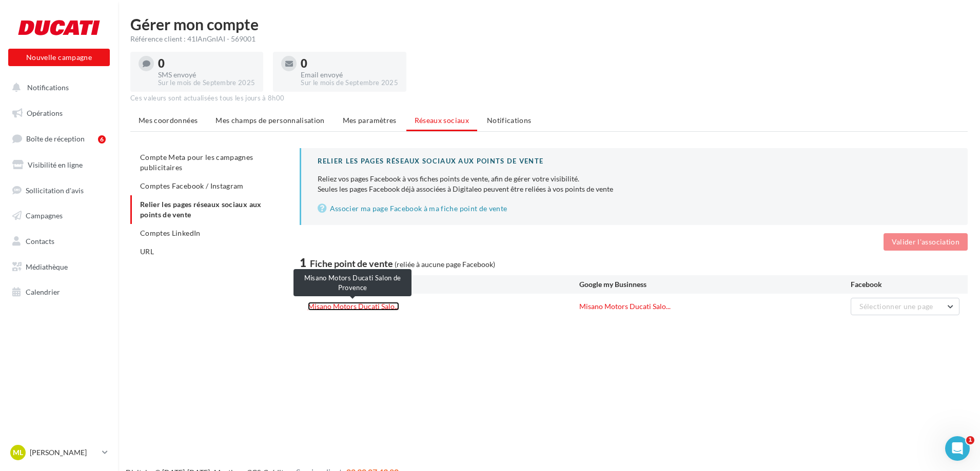
click at [369, 306] on link "Misano Motors Ducati Salo..." at bounding box center [353, 306] width 91 height 9
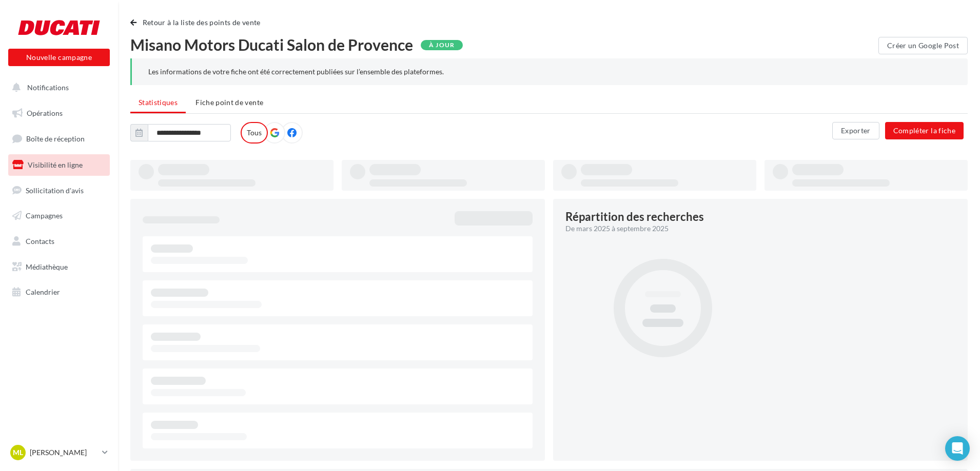
type input "**********"
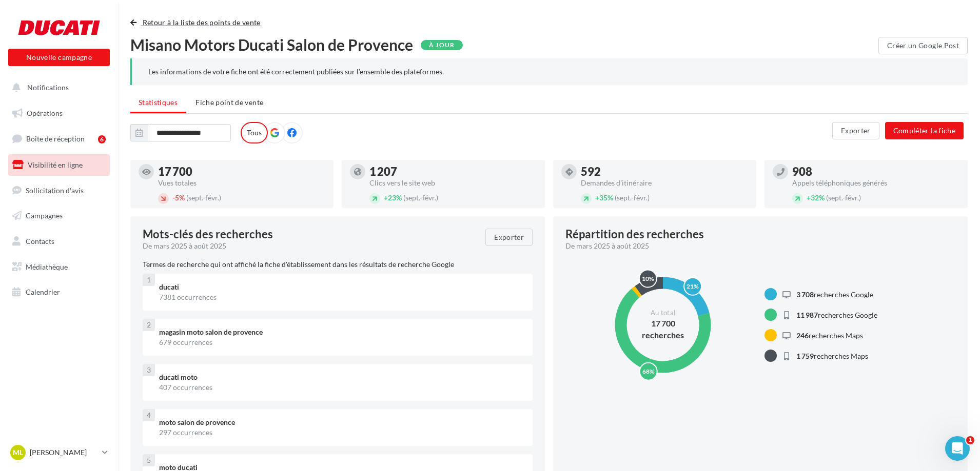
click at [132, 23] on span "button" at bounding box center [133, 22] width 6 height 7
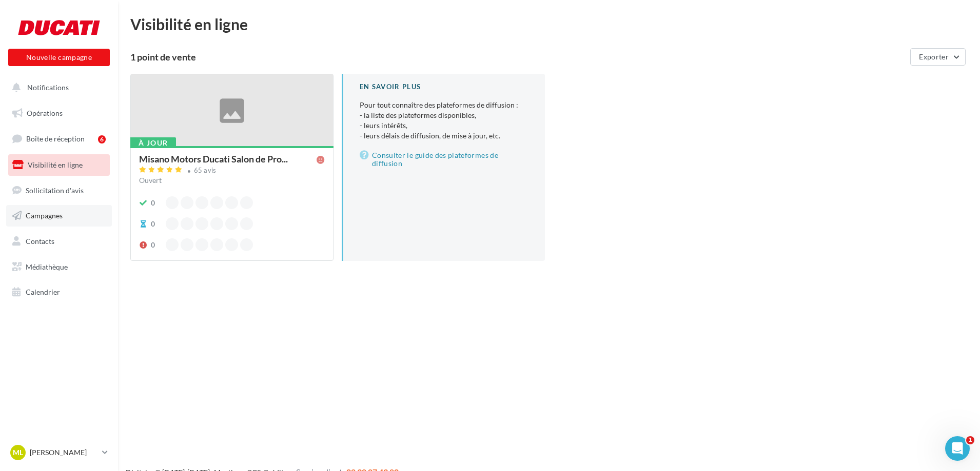
click at [52, 219] on span "Campagnes" at bounding box center [44, 215] width 37 height 9
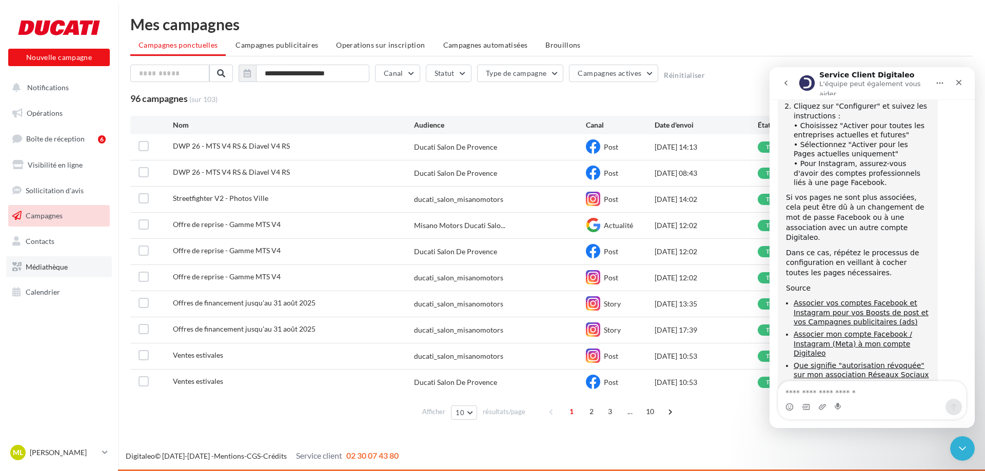
scroll to position [248, 0]
click at [874, 360] on link "Que signifie "autorisation révoquée" sur mon association Réseaux Sociaux ?" at bounding box center [861, 373] width 135 height 27
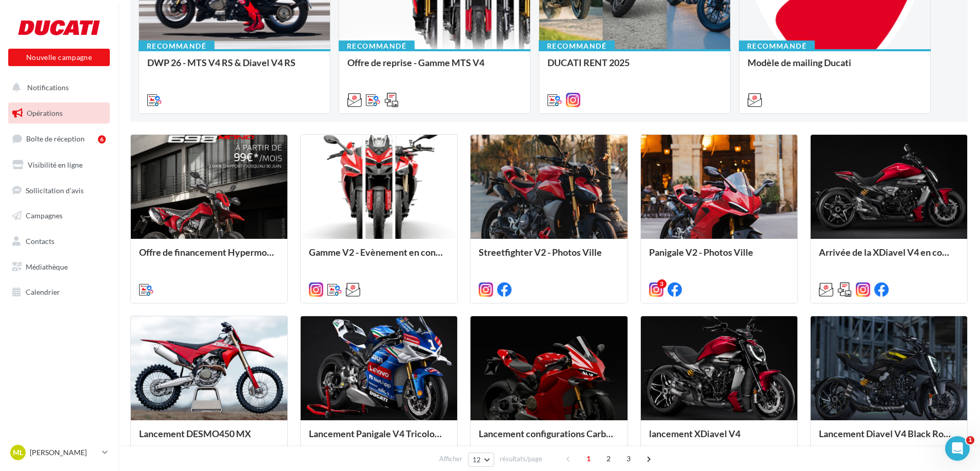
scroll to position [205, 0]
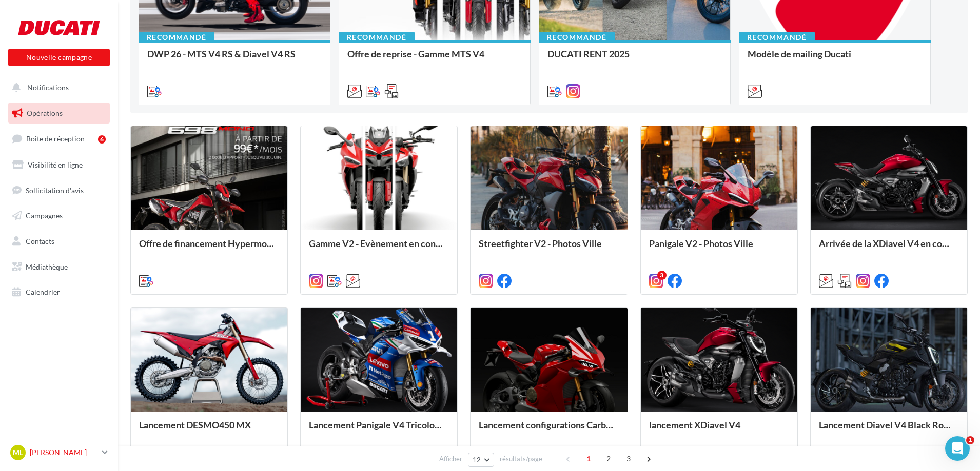
click at [74, 452] on p "[PERSON_NAME]" at bounding box center [64, 453] width 68 height 10
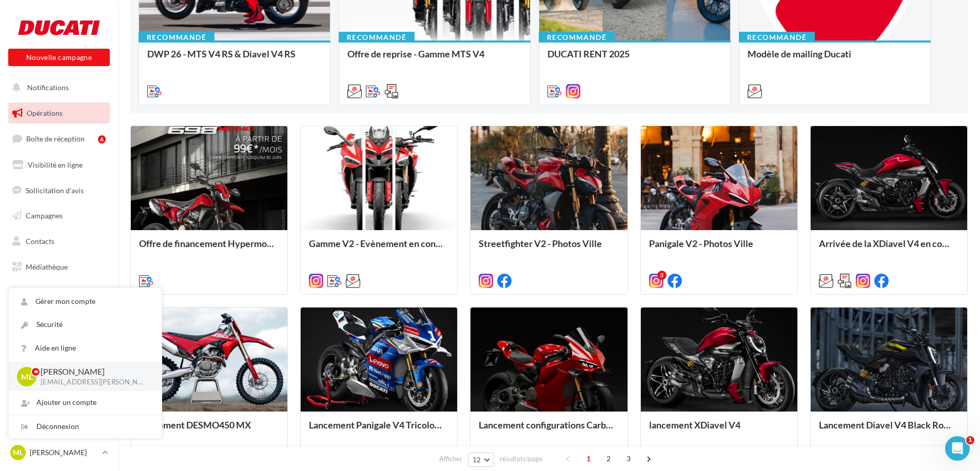
click at [80, 373] on p "[PERSON_NAME]" at bounding box center [93, 372] width 105 height 12
click at [75, 344] on link "Aide en ligne" at bounding box center [85, 348] width 153 height 23
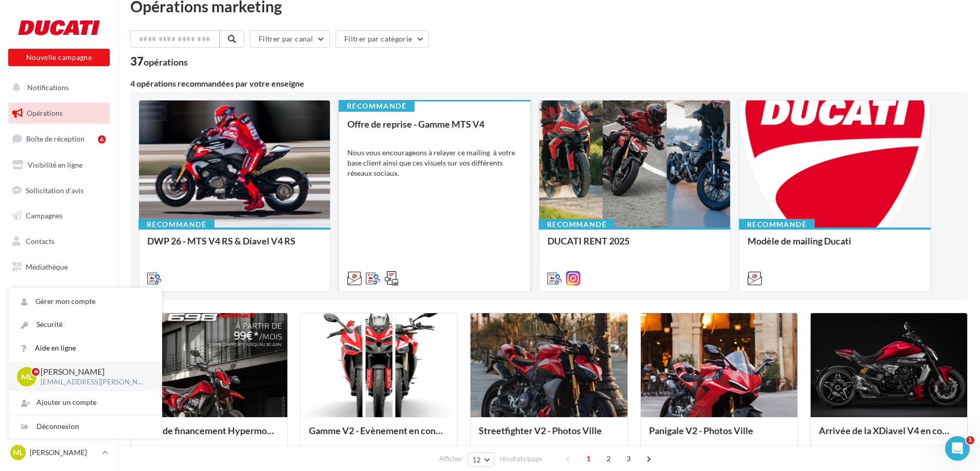
scroll to position [0, 0]
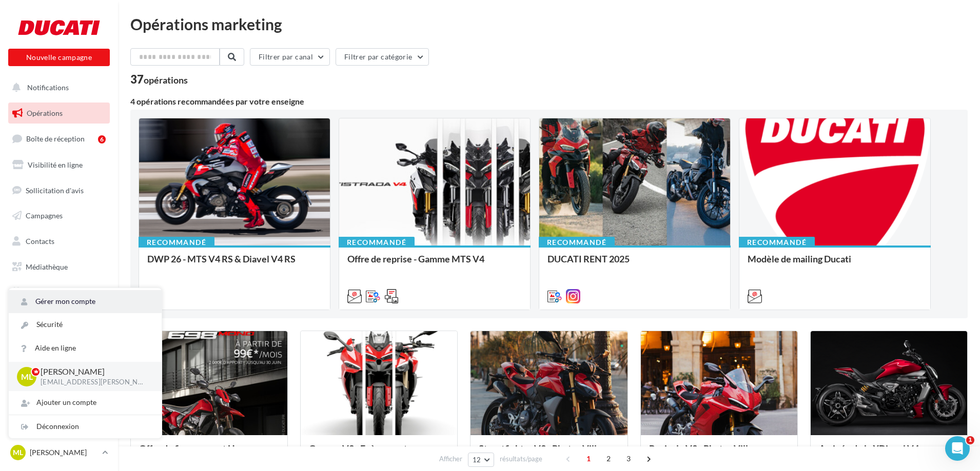
click at [70, 305] on link "Gérer mon compte" at bounding box center [85, 301] width 153 height 23
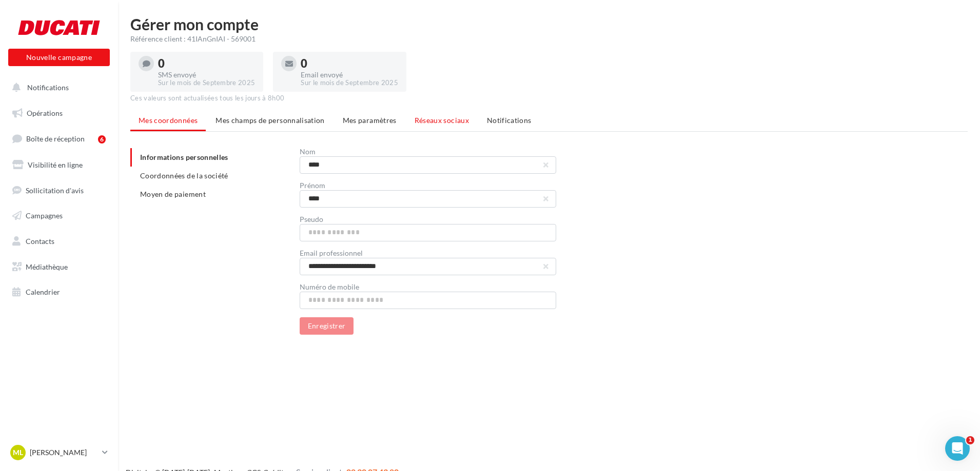
click at [422, 120] on span "Réseaux sociaux" at bounding box center [441, 120] width 54 height 9
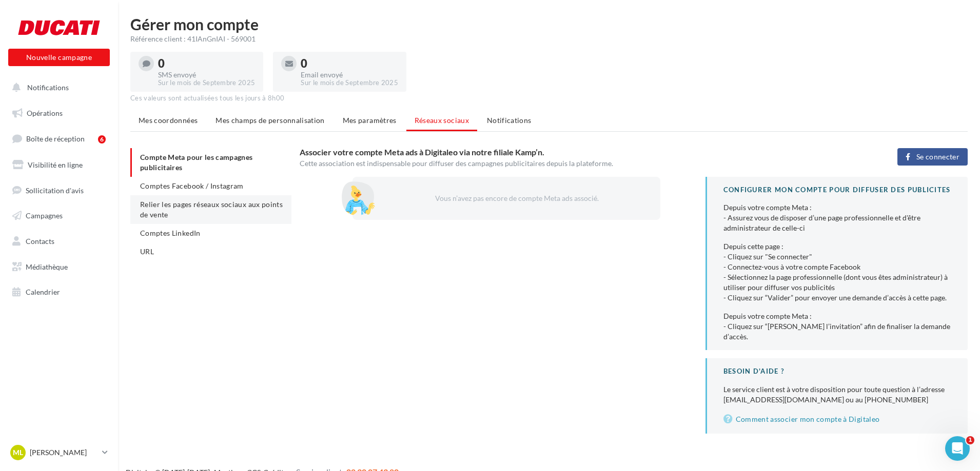
click at [224, 207] on span "Relier les pages réseaux sociaux aux points de vente" at bounding box center [211, 209] width 143 height 19
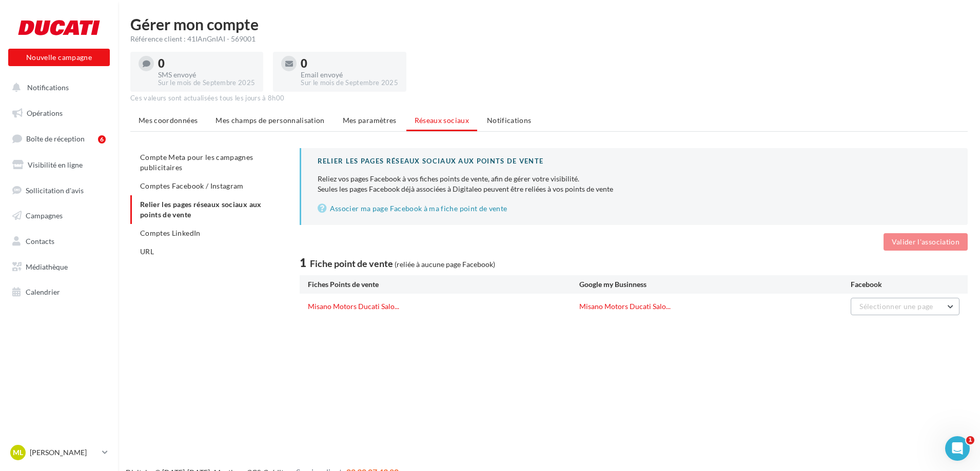
click at [889, 308] on span "Sélectionner une page" at bounding box center [895, 306] width 73 height 9
click at [880, 334] on span "Ducati Salon De Provence" at bounding box center [863, 332] width 83 height 9
click at [908, 245] on button "Valider l'association" at bounding box center [925, 241] width 84 height 17
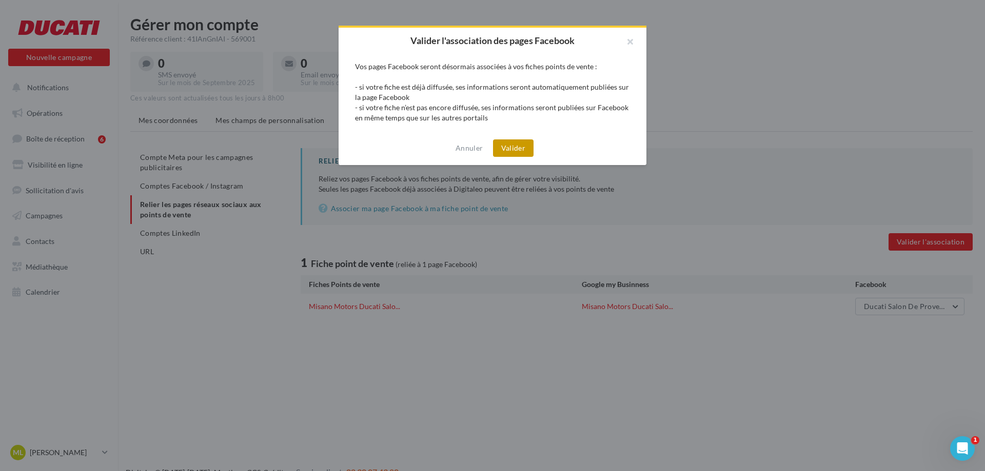
click at [517, 154] on button "Valider" at bounding box center [513, 148] width 41 height 17
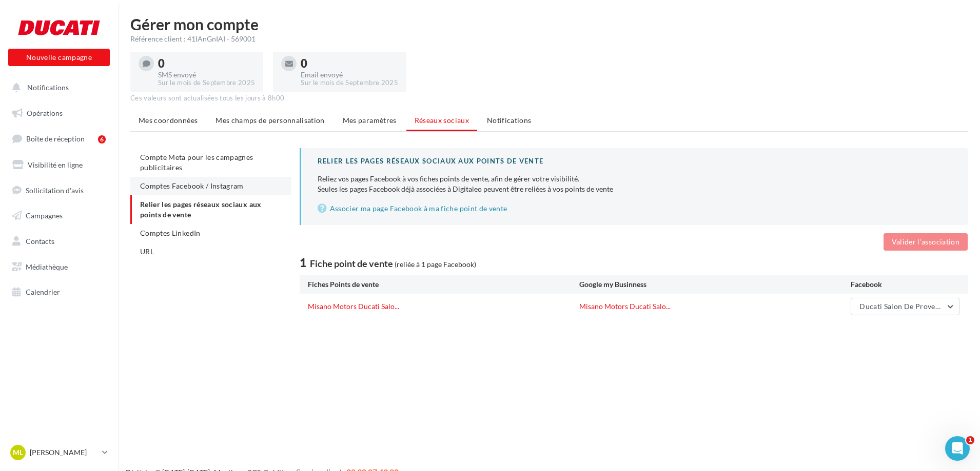
click at [215, 187] on span "Comptes Facebook / Instagram" at bounding box center [192, 186] width 104 height 9
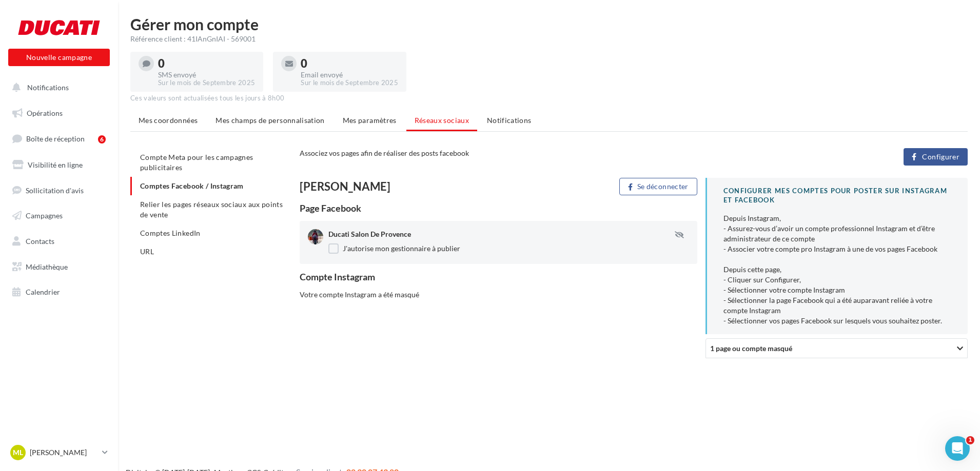
click at [747, 349] on span "1 page ou compte masqué" at bounding box center [751, 348] width 82 height 9
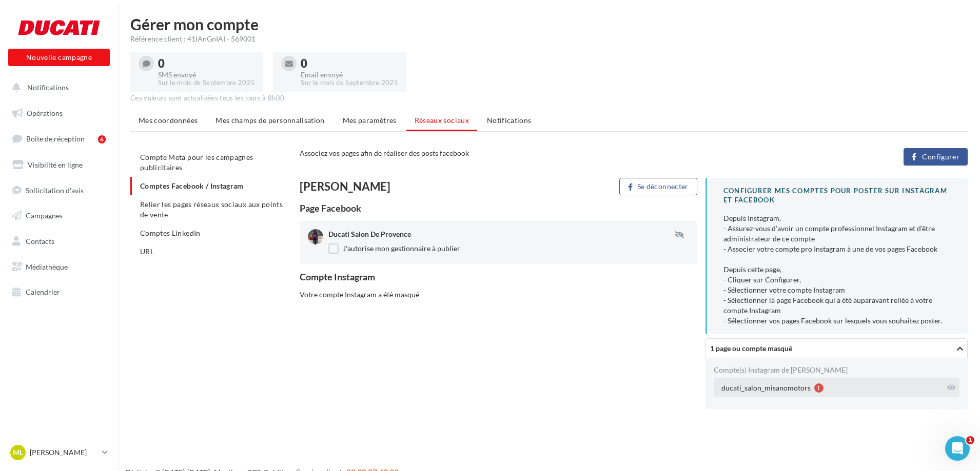
click at [758, 385] on div "ducati_salon_misanomotors" at bounding box center [765, 388] width 89 height 10
click at [817, 389] on div at bounding box center [818, 388] width 9 height 9
click at [776, 387] on div "ducati_salon_misanomotors" at bounding box center [765, 388] width 89 height 10
click at [949, 387] on icon at bounding box center [951, 387] width 8 height 7
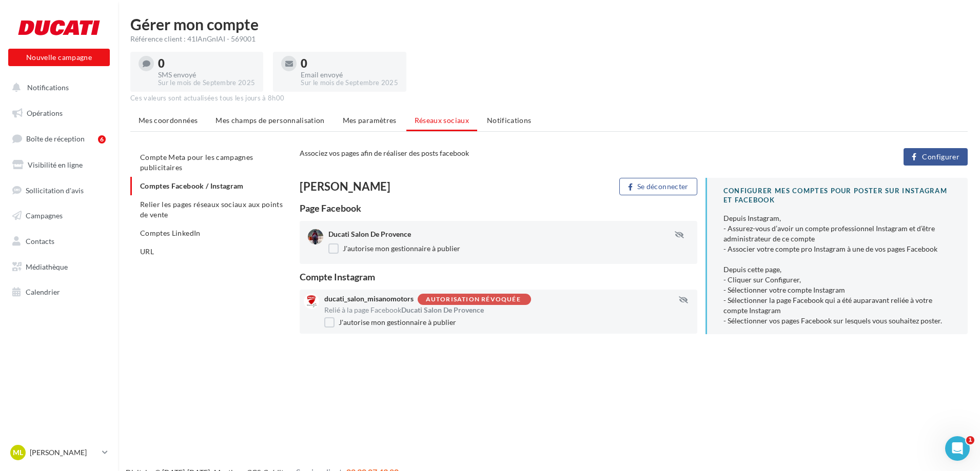
click at [512, 300] on div "Autorisation révoquée" at bounding box center [473, 299] width 95 height 7
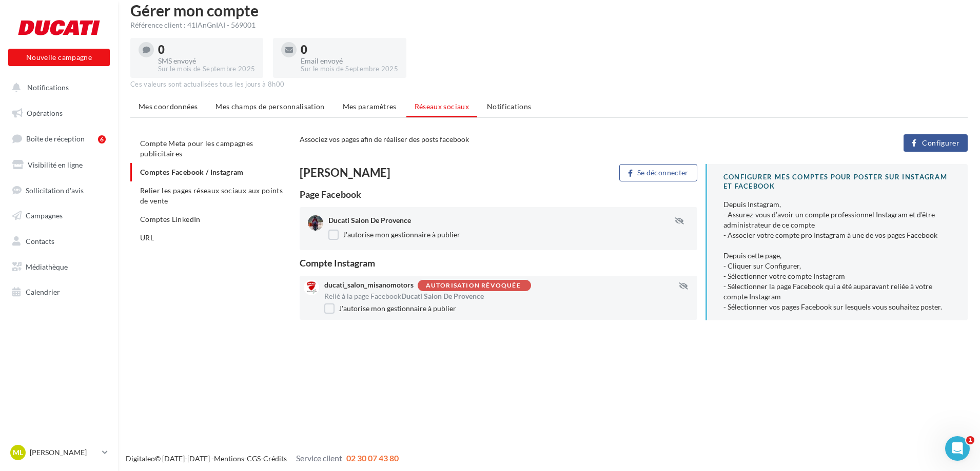
scroll to position [16, 0]
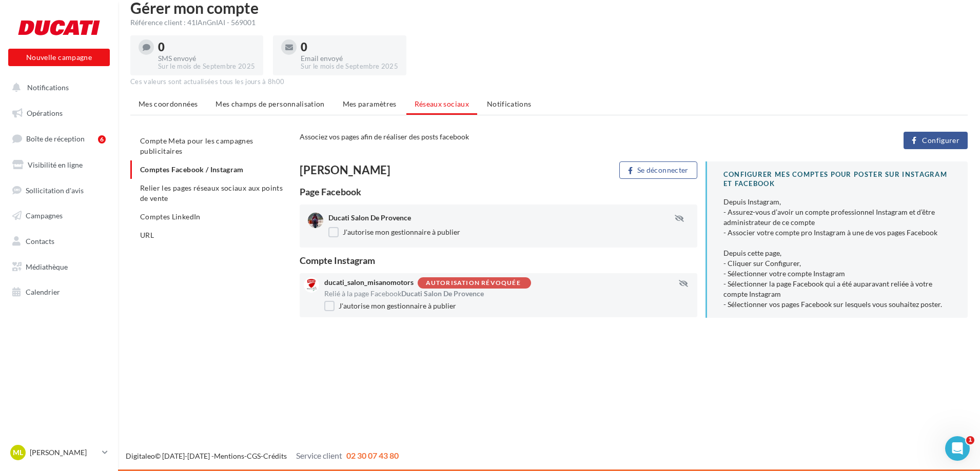
click at [940, 144] on span "Configurer" at bounding box center [940, 140] width 37 height 8
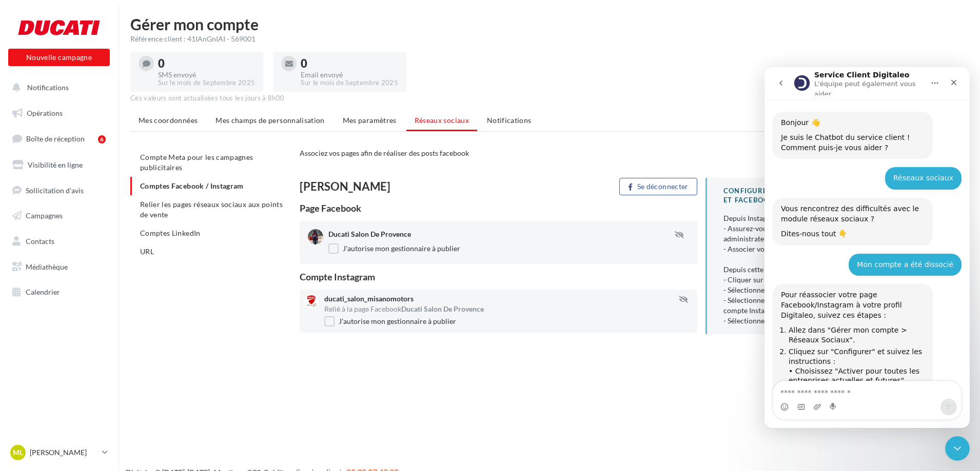
scroll to position [248, 0]
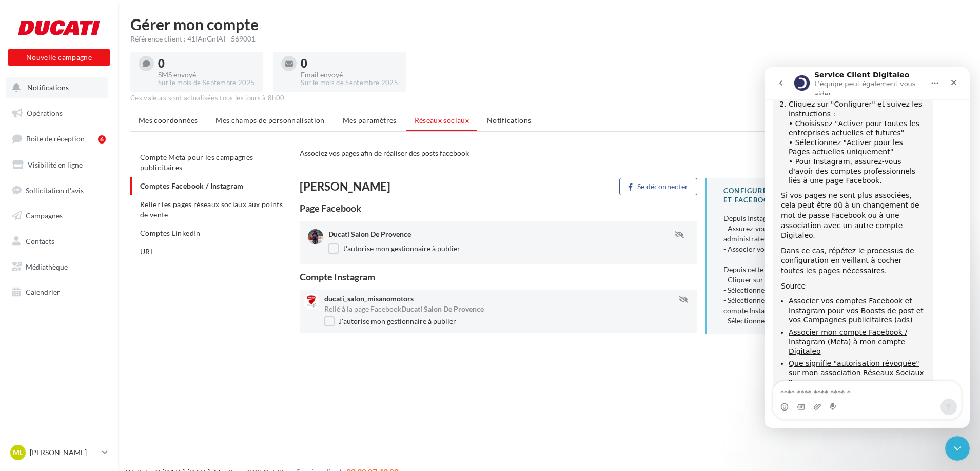
click at [47, 90] on span "Notifications" at bounding box center [48, 87] width 42 height 9
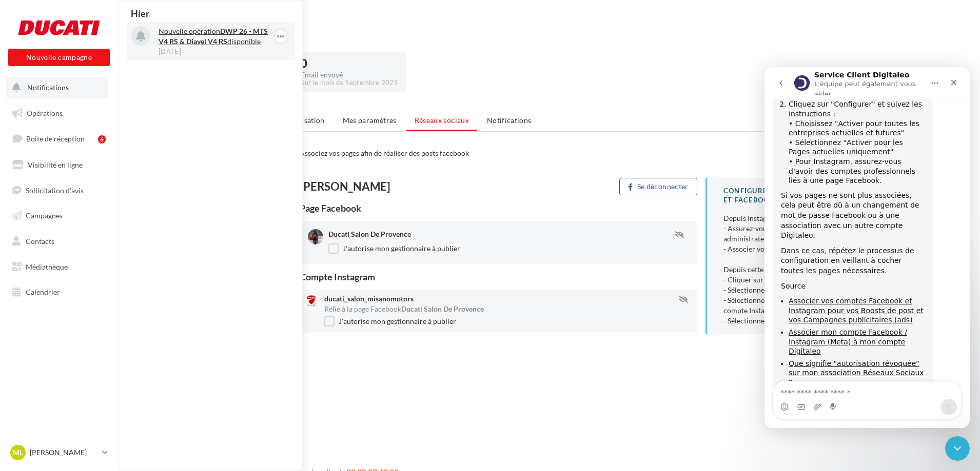
click at [171, 42] on strong "DWP 26 - MTS V4 RS & Diavel V4 RS" at bounding box center [213, 36] width 109 height 19
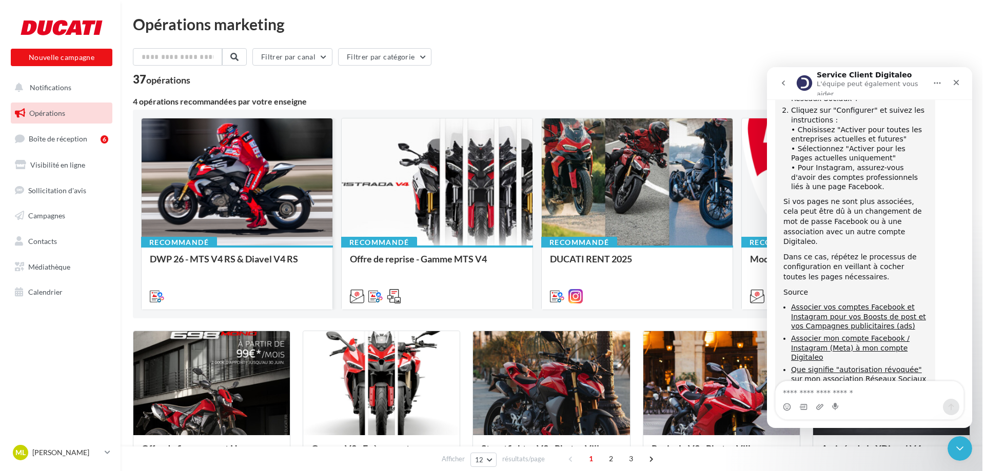
scroll to position [248, 0]
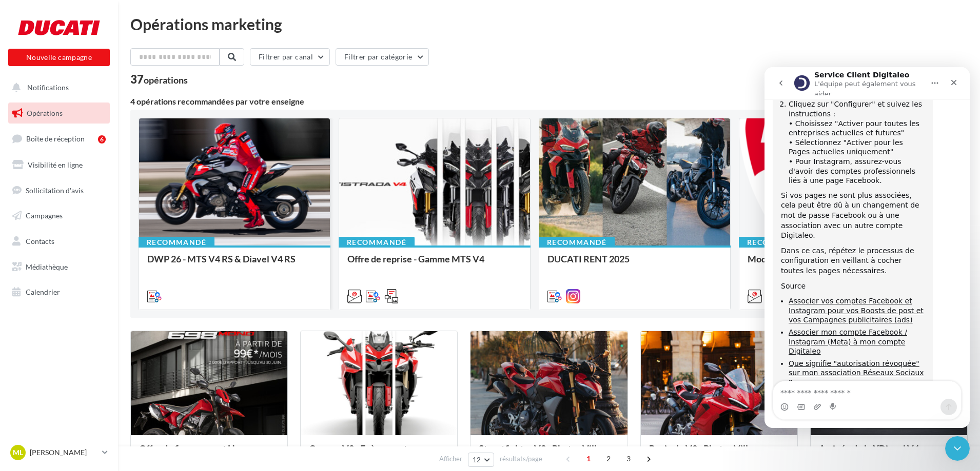
click at [220, 200] on div at bounding box center [234, 182] width 191 height 128
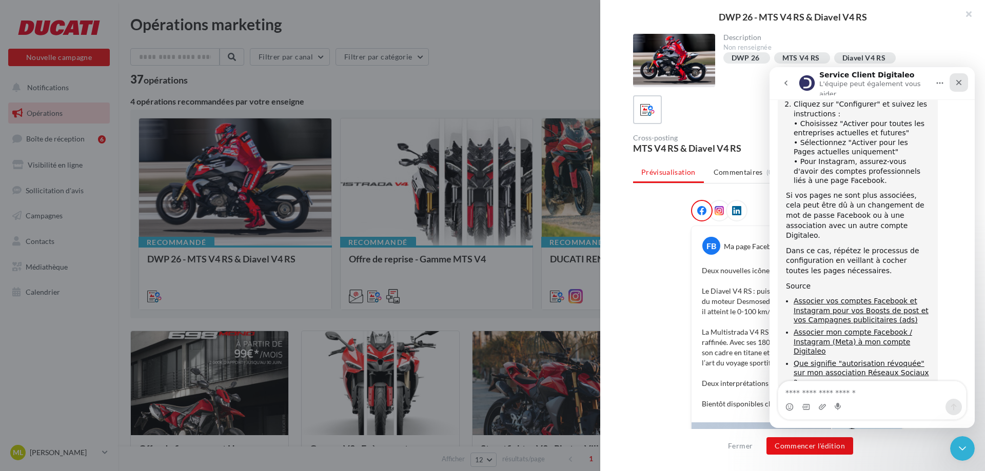
click at [959, 78] on icon "Fermer" at bounding box center [959, 82] width 8 height 8
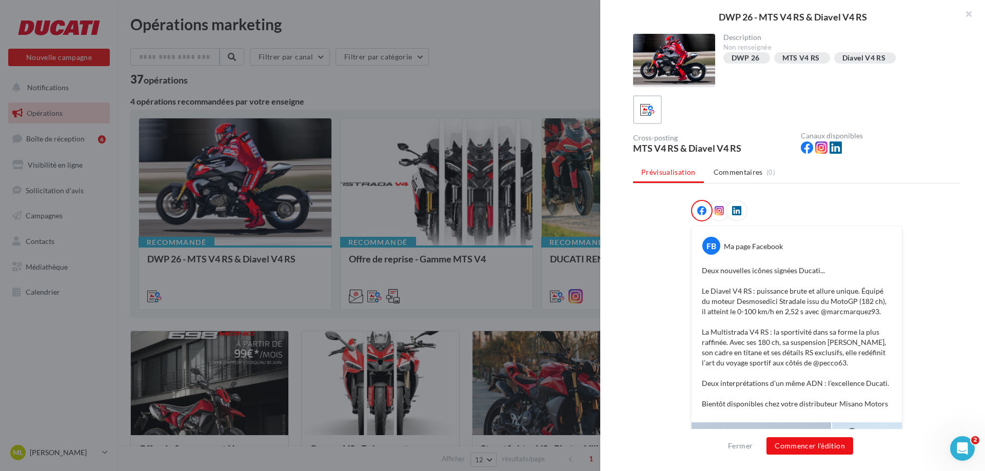
click at [716, 209] on icon at bounding box center [719, 210] width 9 height 9
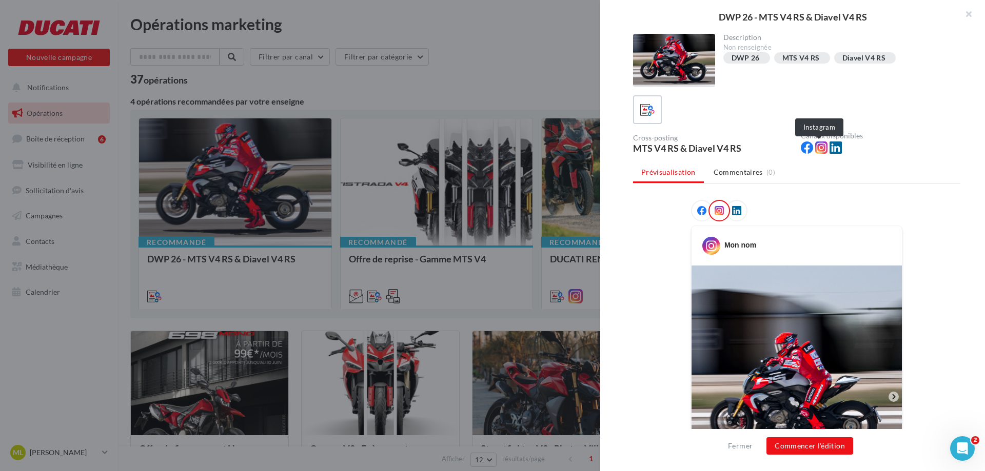
click at [818, 149] on icon at bounding box center [821, 148] width 12 height 12
click at [821, 147] on icon at bounding box center [821, 148] width 12 height 12
click at [827, 442] on button "Commencer l'édition" at bounding box center [809, 446] width 87 height 17
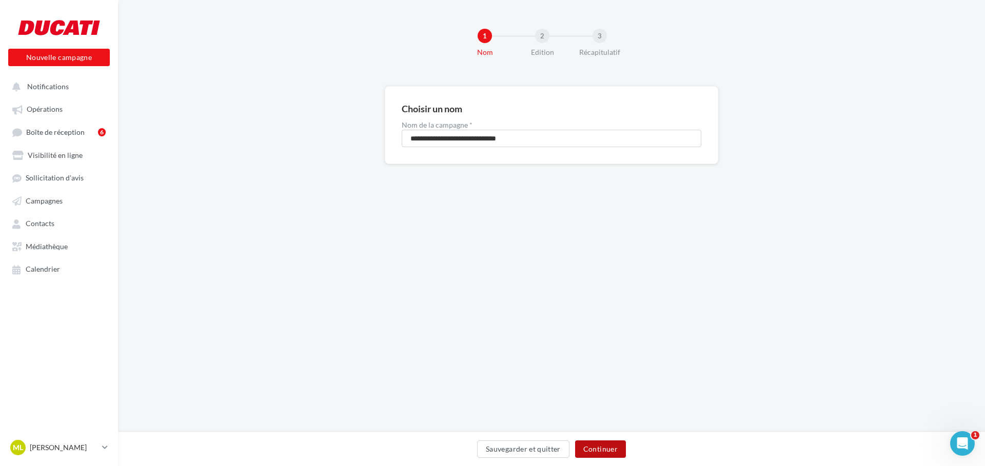
click at [601, 449] on button "Continuer" at bounding box center [600, 449] width 51 height 17
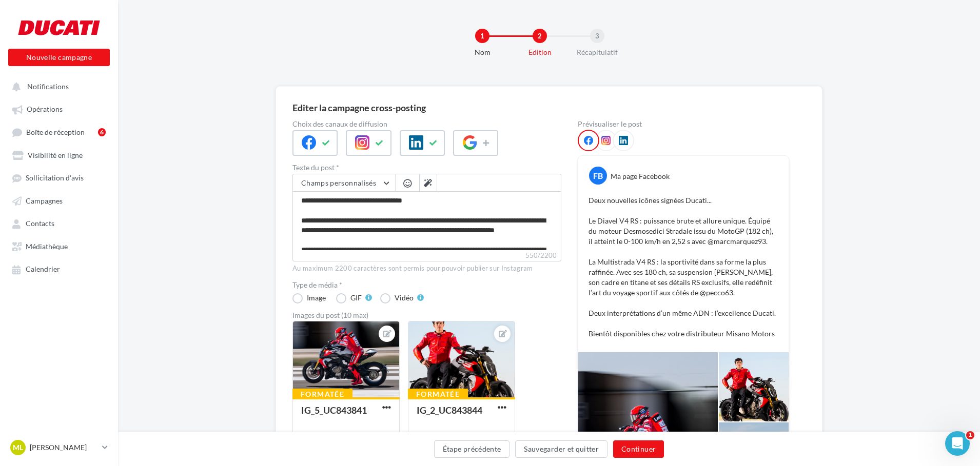
click at [605, 141] on icon at bounding box center [605, 140] width 9 height 9
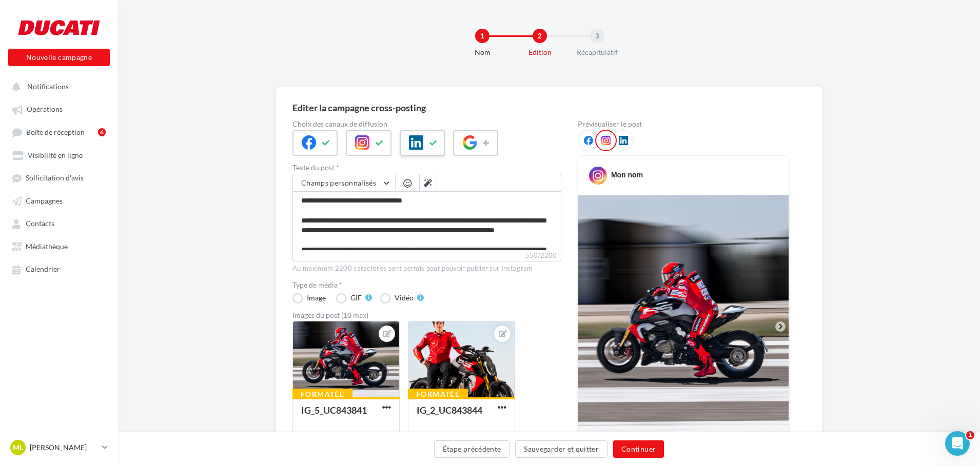
click at [427, 141] on button at bounding box center [433, 142] width 12 height 15
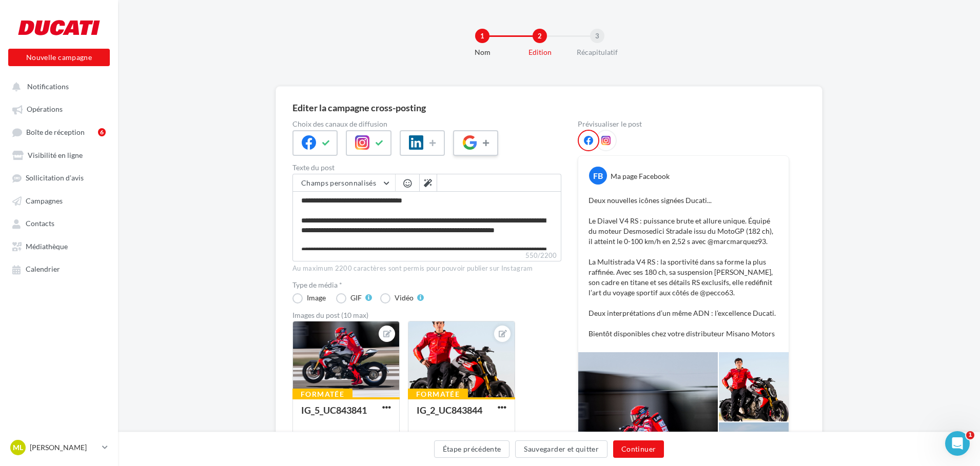
click at [483, 137] on button at bounding box center [487, 142] width 12 height 15
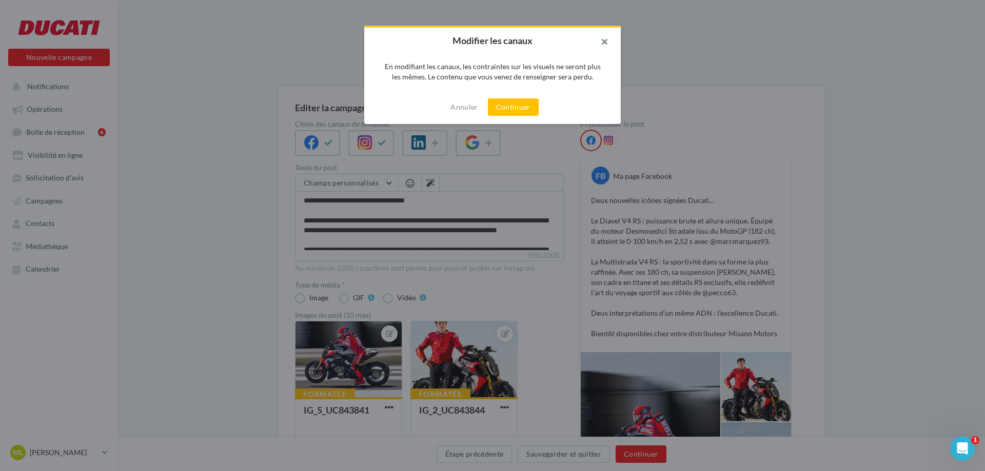
click at [605, 41] on button "button" at bounding box center [600, 43] width 41 height 31
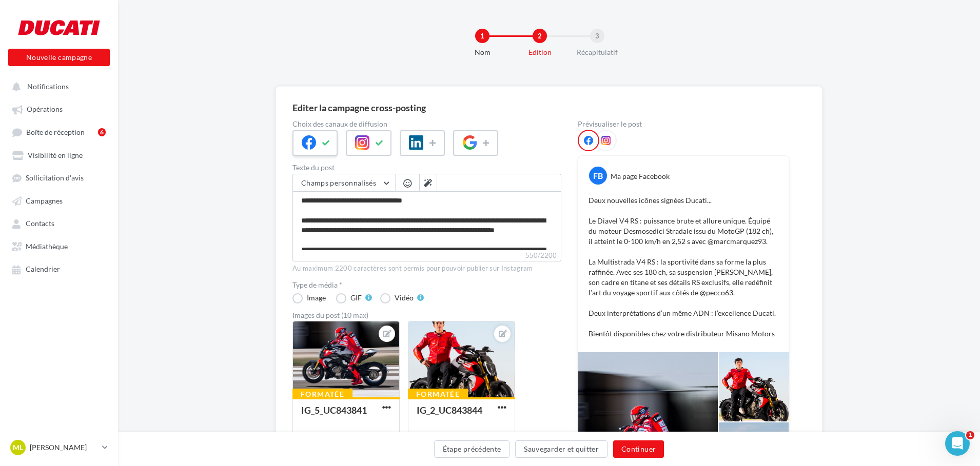
click at [321, 142] on button at bounding box center [326, 142] width 12 height 15
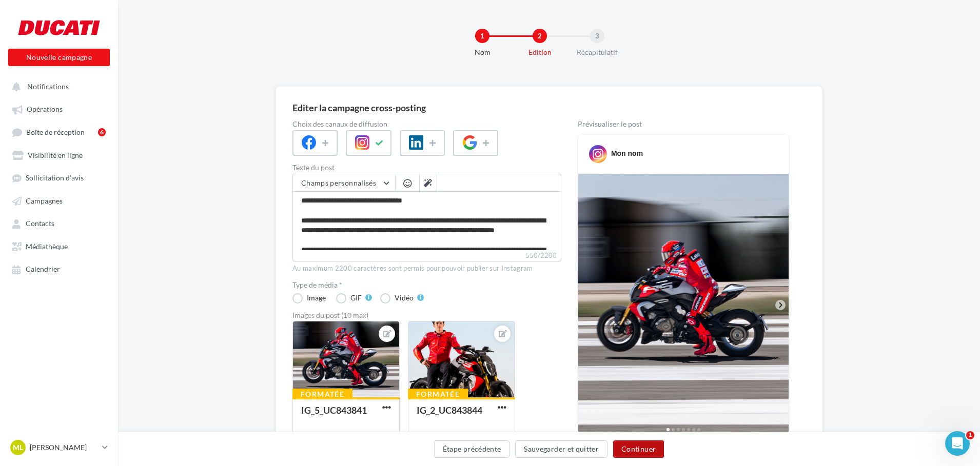
click at [638, 452] on button "Continuer" at bounding box center [638, 449] width 51 height 17
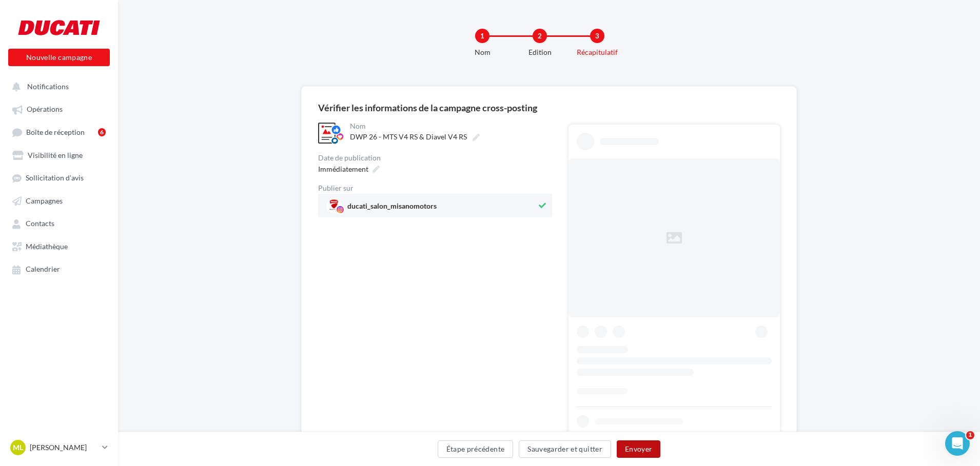
click at [641, 450] on button "Envoyer" at bounding box center [639, 449] width 44 height 17
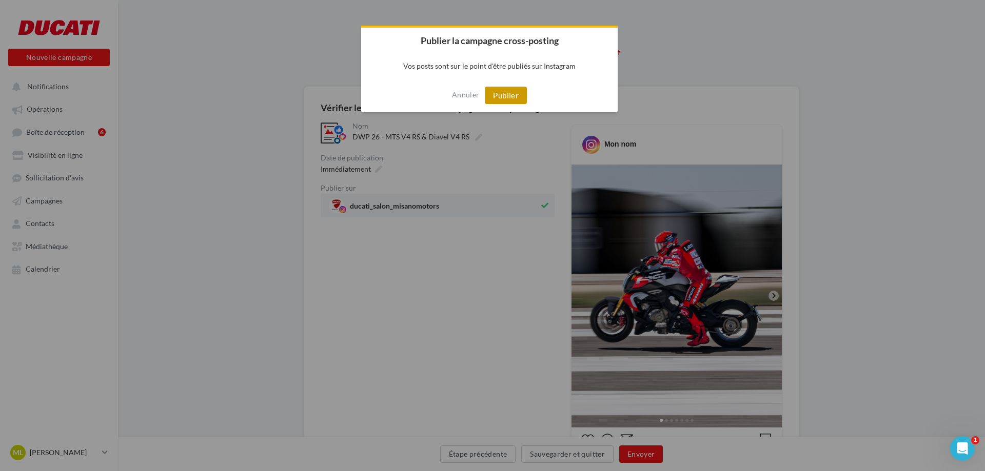
click at [512, 96] on button "Publier" at bounding box center [506, 95] width 42 height 17
